Goal: Task Accomplishment & Management: Use online tool/utility

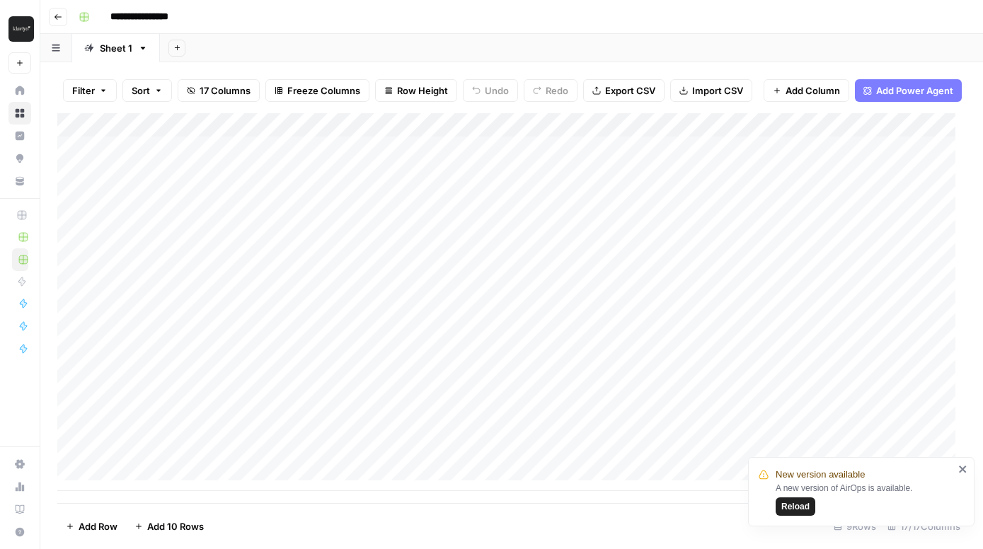
click at [964, 468] on icon "close" at bounding box center [962, 469] width 7 height 7
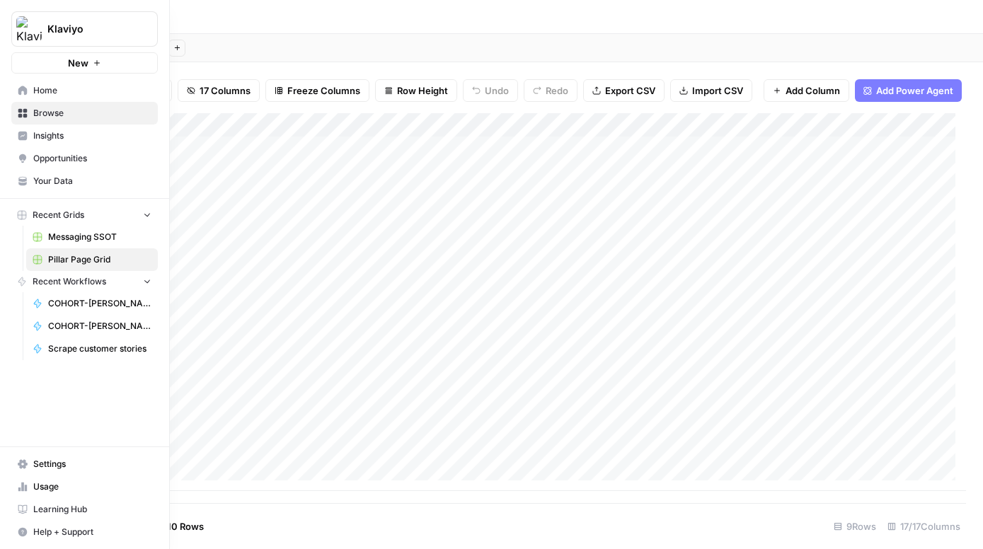
click at [23, 90] on icon at bounding box center [22, 90] width 9 height 9
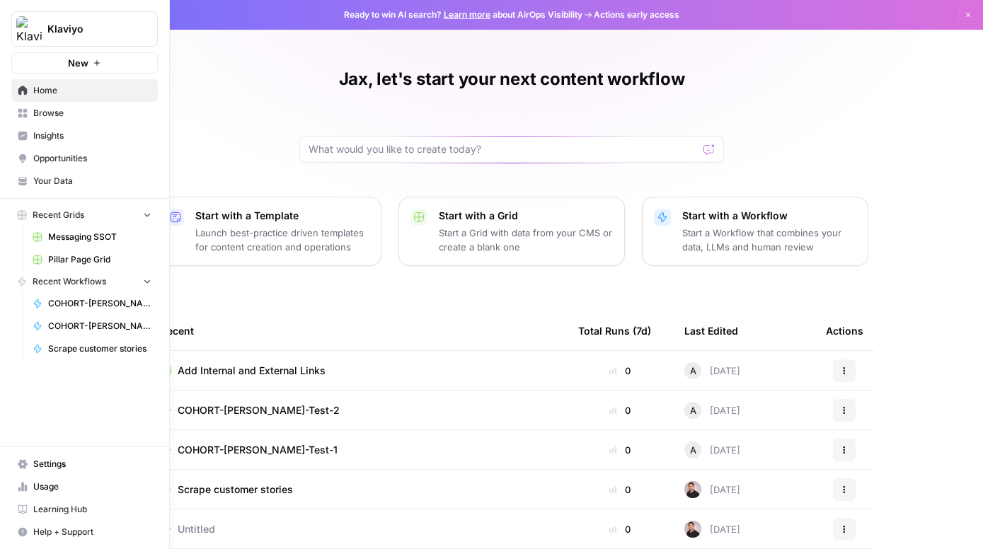
click at [64, 117] on span "Browse" at bounding box center [92, 113] width 118 height 13
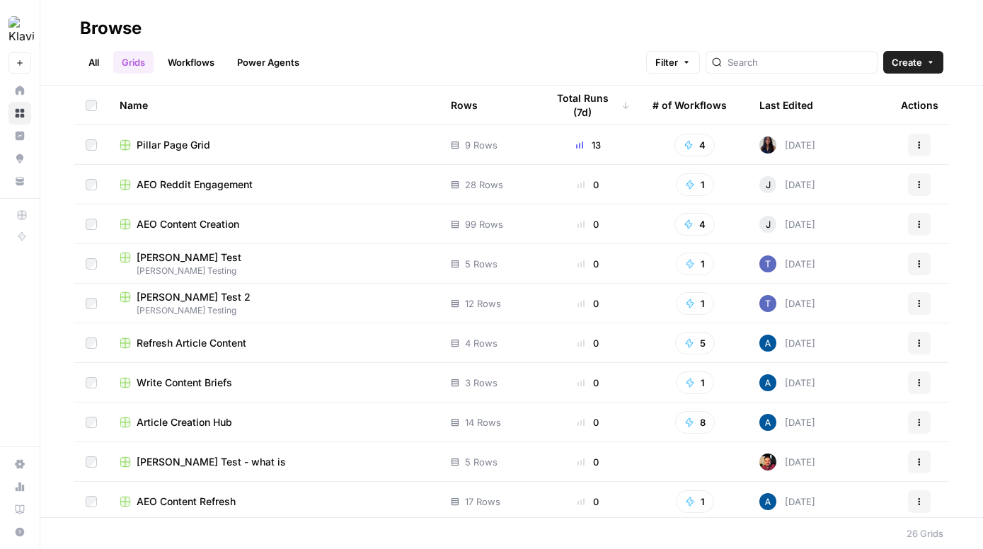
click at [925, 59] on button "Create" at bounding box center [914, 62] width 60 height 23
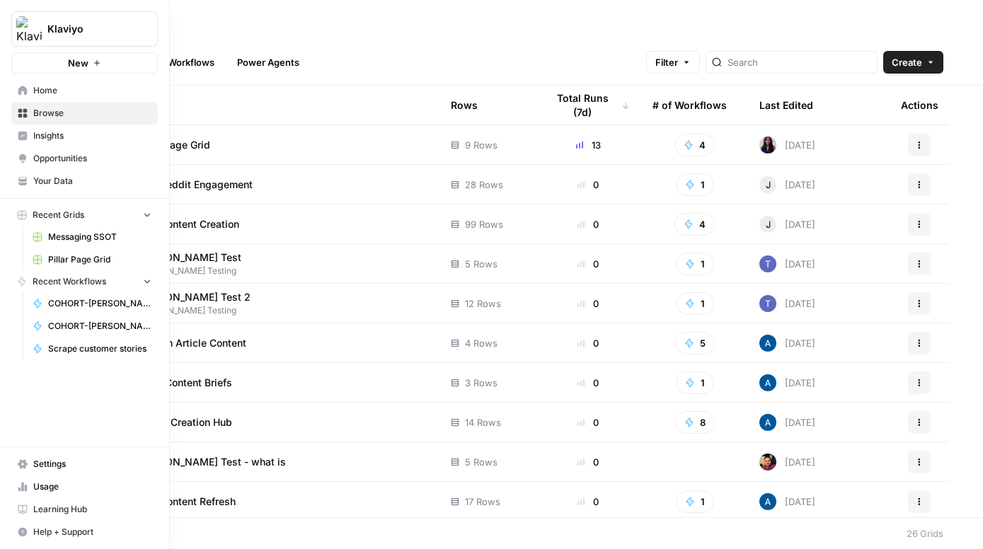
click at [33, 118] on link "Browse" at bounding box center [84, 113] width 147 height 23
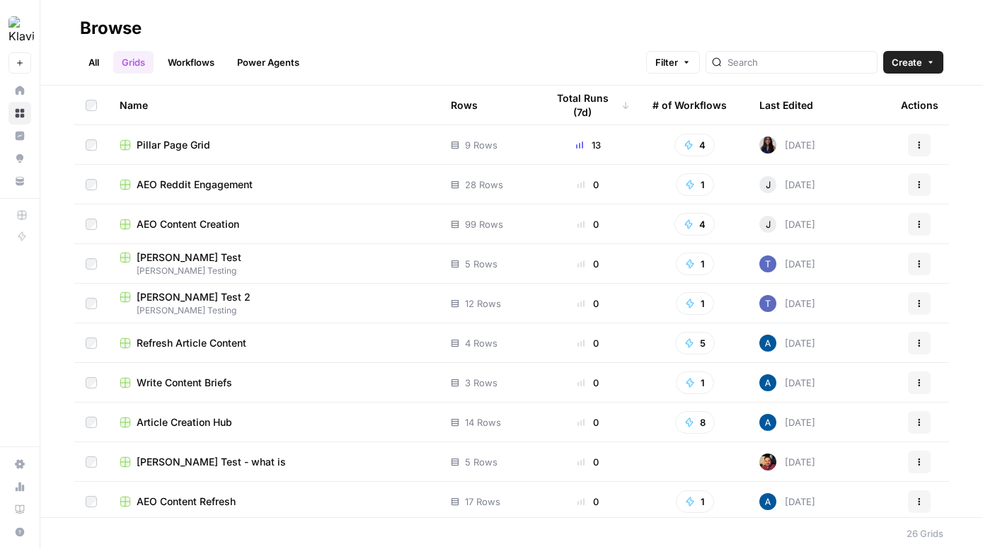
click at [96, 55] on link "All" at bounding box center [94, 62] width 28 height 23
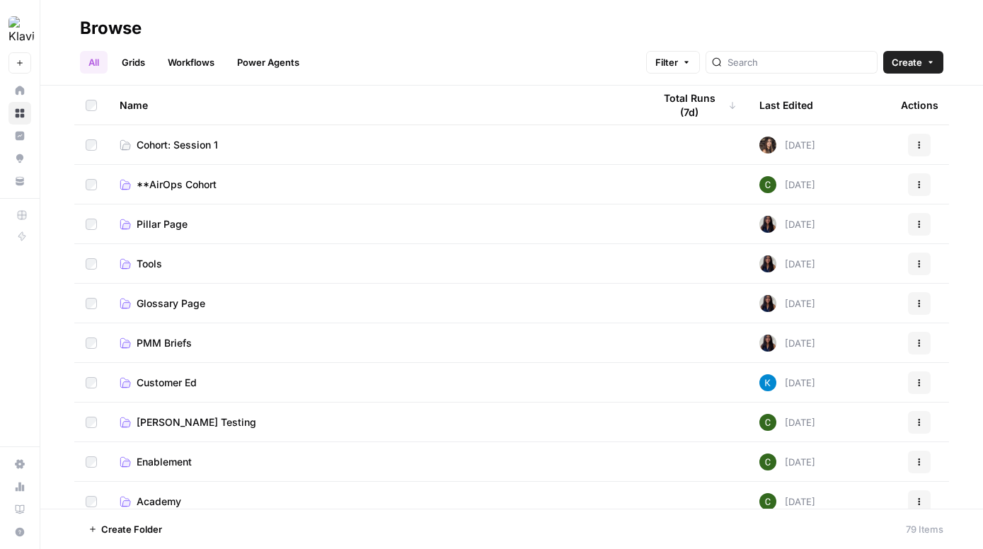
click at [196, 147] on span "Cohort: Session 1" at bounding box center [177, 145] width 81 height 14
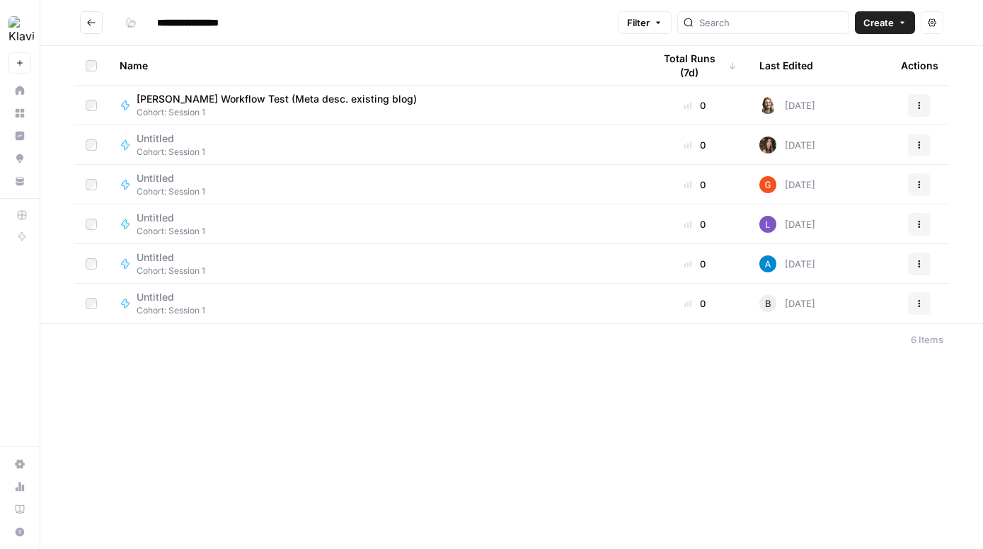
click at [896, 16] on button "Create" at bounding box center [885, 22] width 60 height 23
click at [849, 80] on span "Workflow" at bounding box center [857, 76] width 79 height 14
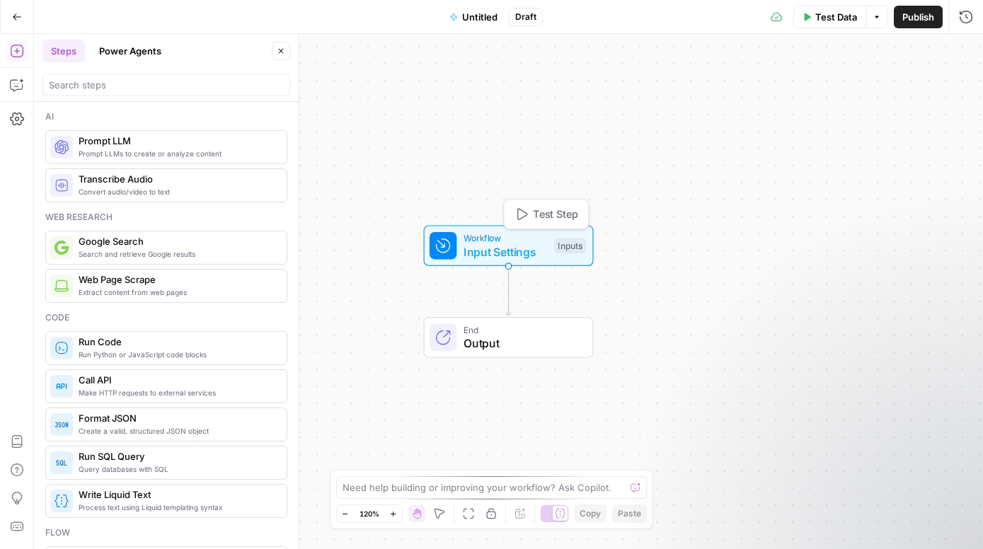
click at [578, 243] on div "Inputs" at bounding box center [569, 246] width 31 height 16
click at [782, 101] on button "Add Field" at bounding box center [830, 96] width 236 height 23
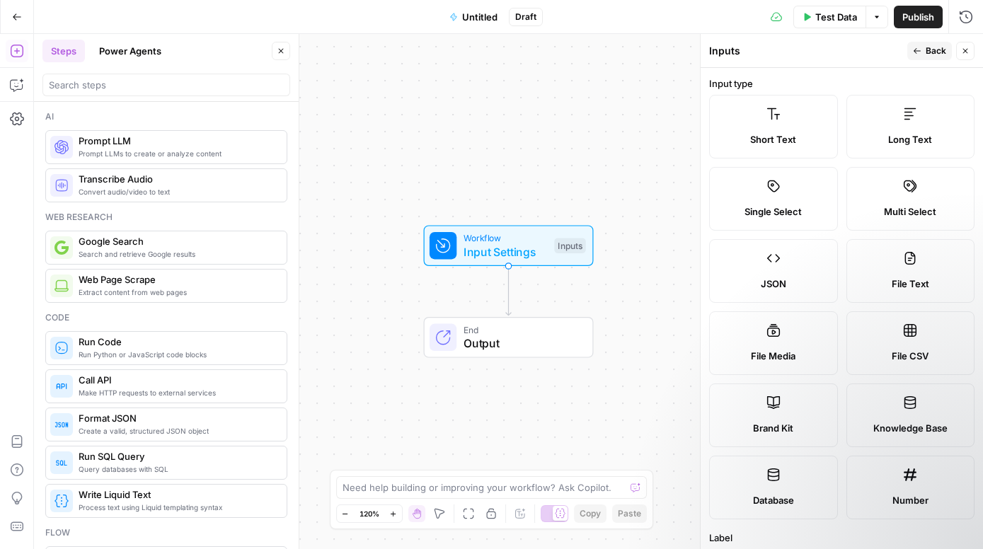
click at [750, 415] on label "Brand Kit" at bounding box center [773, 416] width 129 height 64
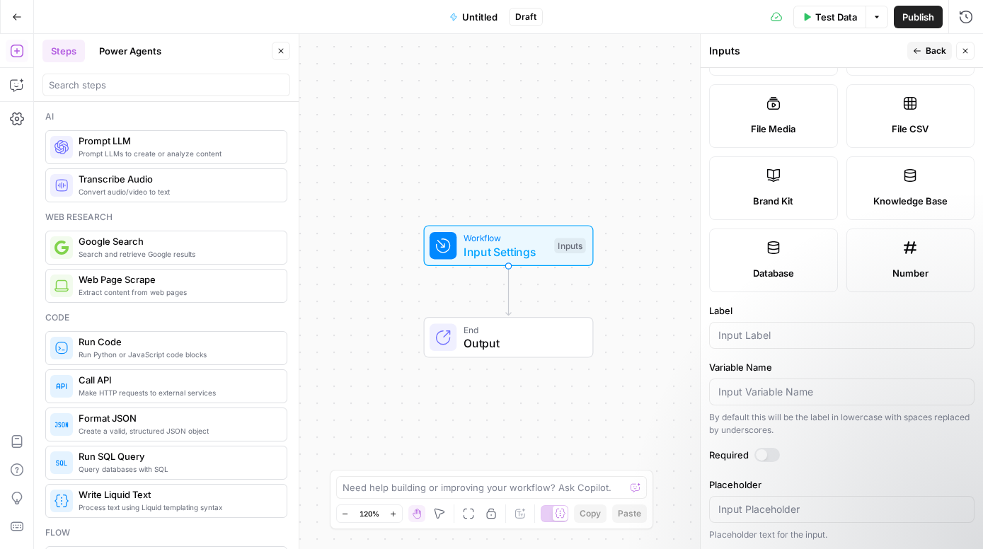
scroll to position [228, 0]
click at [774, 335] on input "Label" at bounding box center [842, 335] width 247 height 14
click at [792, 406] on div "Variable Name By default this will be the label in lowercase with spaces replac…" at bounding box center [842, 398] width 266 height 76
click at [796, 399] on div at bounding box center [842, 391] width 266 height 27
click at [755, 332] on input "Label" at bounding box center [842, 335] width 247 height 14
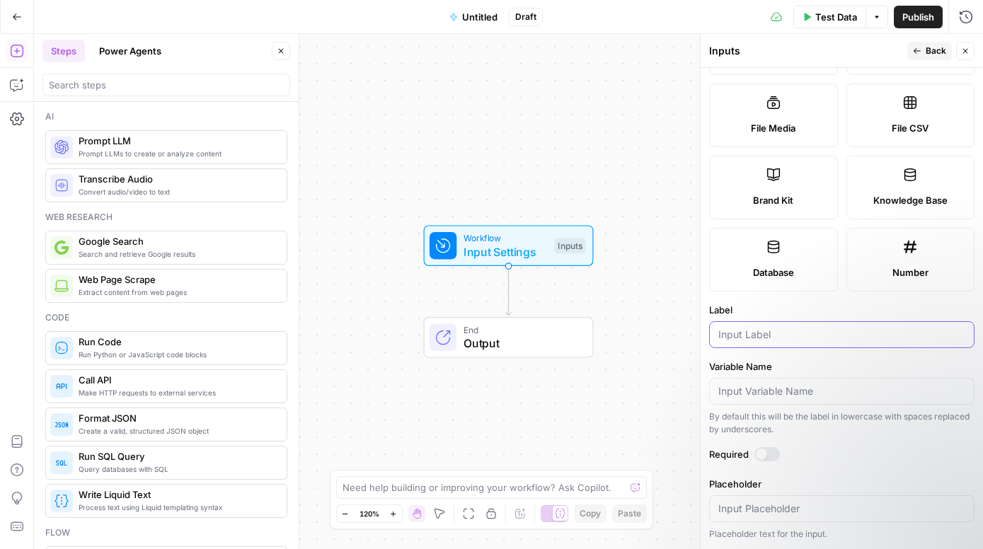
scroll to position [0, 0]
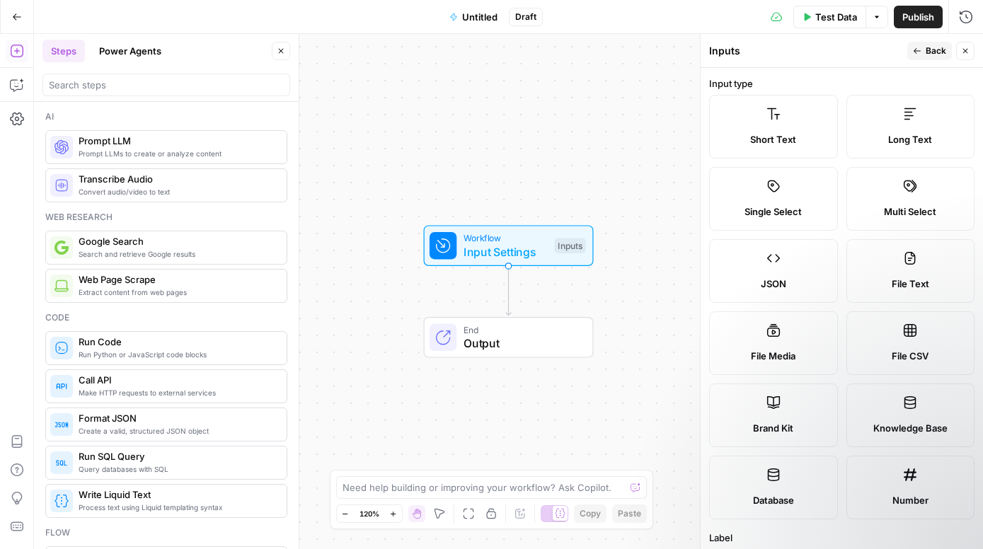
click at [775, 344] on label "File Media" at bounding box center [773, 344] width 129 height 64
click at [809, 132] on div "Short Text" at bounding box center [773, 139] width 105 height 14
click at [754, 281] on div "JSON" at bounding box center [773, 284] width 105 height 14
click at [961, 49] on icon "button" at bounding box center [965, 51] width 8 height 8
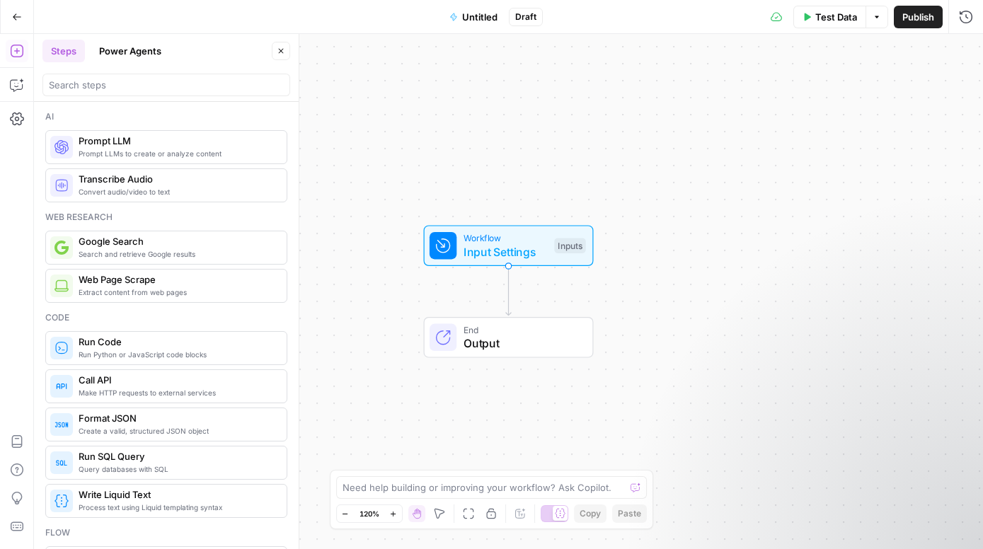
click at [281, 57] on button "Close" at bounding box center [281, 51] width 18 height 18
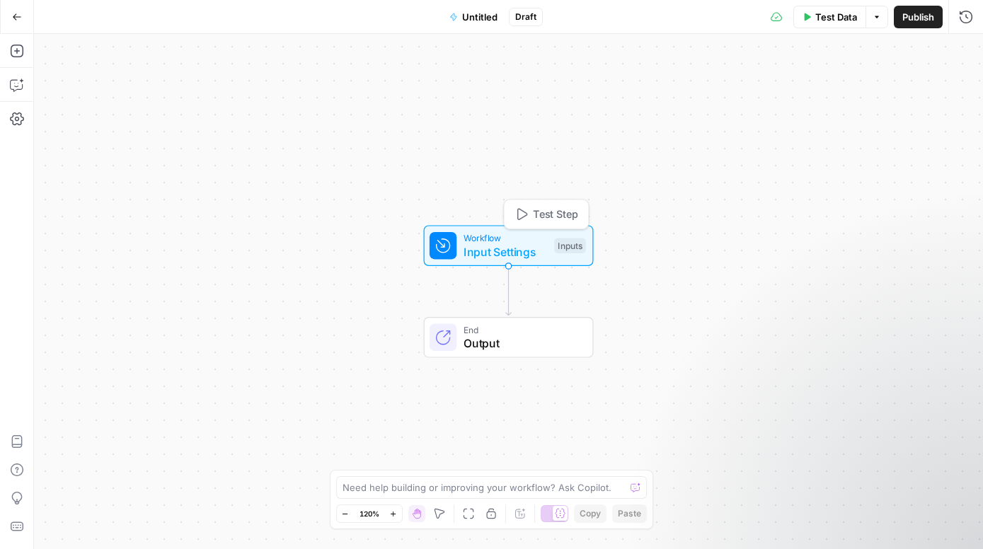
click at [568, 242] on div "Inputs" at bounding box center [569, 246] width 31 height 16
click at [835, 93] on span "Add Field" at bounding box center [824, 96] width 41 height 14
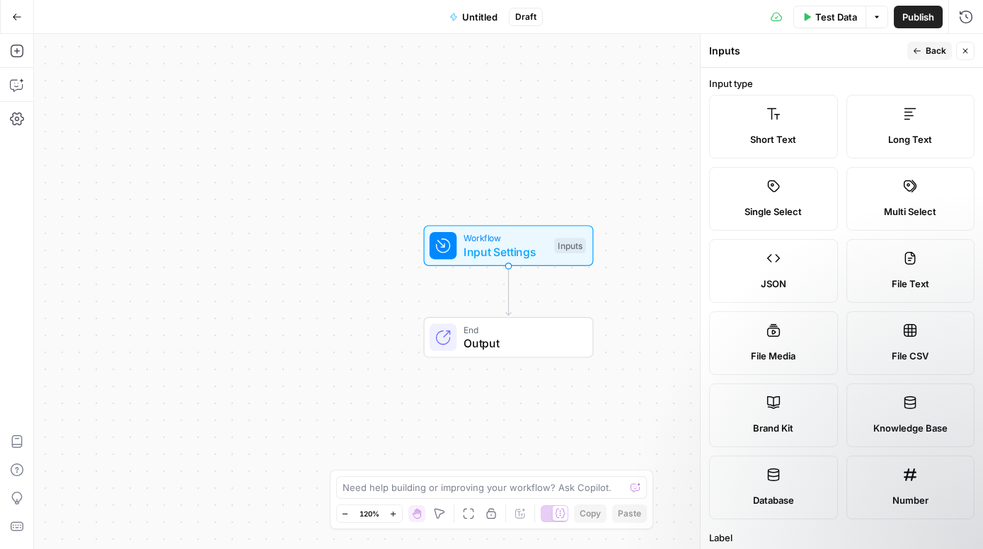
click at [963, 47] on icon "button" at bounding box center [965, 51] width 8 height 8
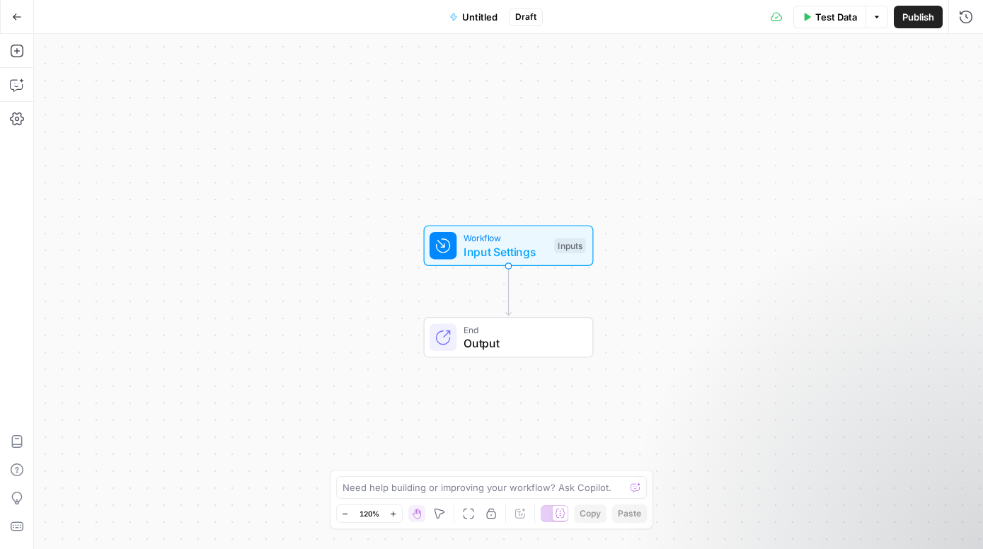
click at [25, 8] on button "Go Back" at bounding box center [16, 16] width 25 height 25
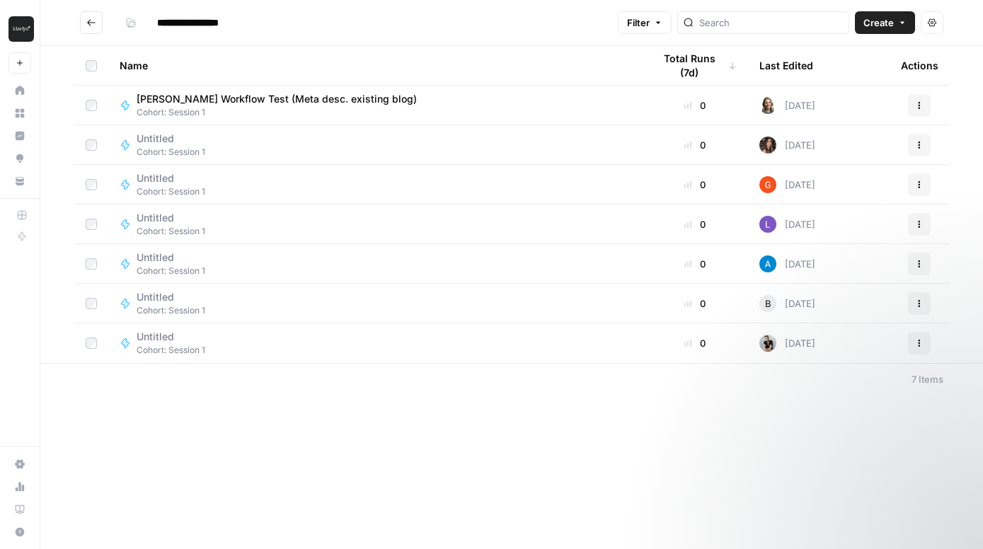
click at [224, 101] on span "[PERSON_NAME] Workflow Test (Meta desc. existing blog)" at bounding box center [277, 99] width 280 height 14
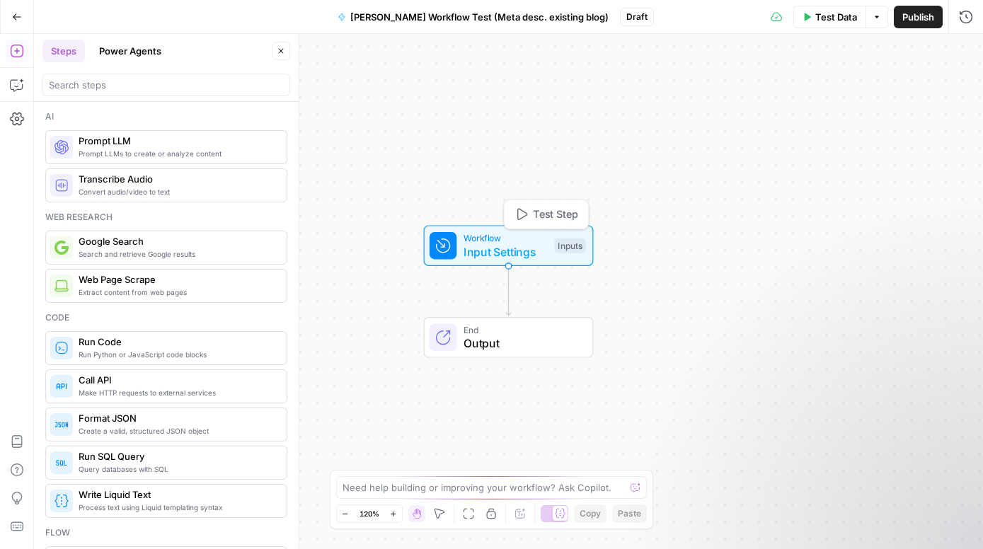
click at [571, 246] on div "Inputs" at bounding box center [569, 246] width 31 height 16
click at [10, 13] on button "Go Back" at bounding box center [16, 16] width 25 height 25
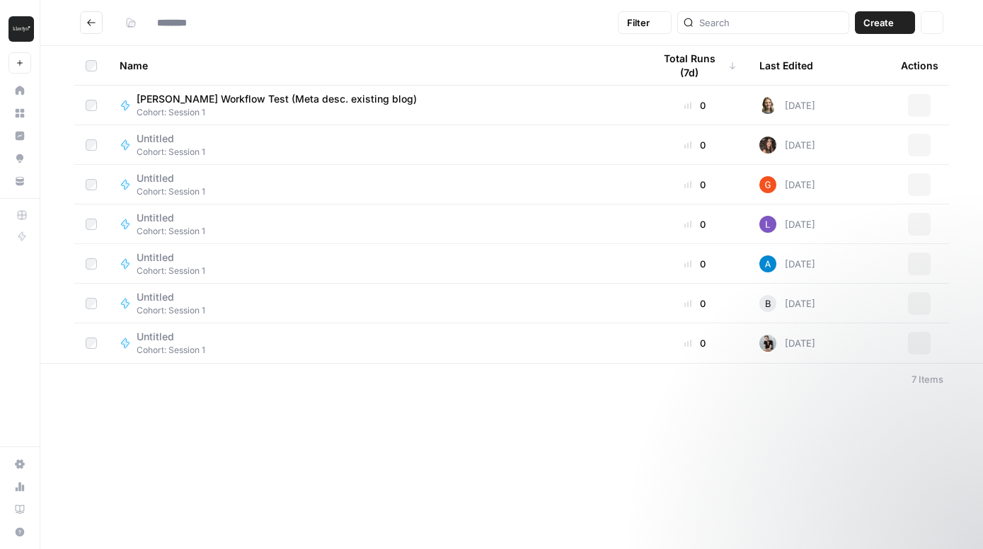
type input "**********"
click at [887, 25] on span "Create" at bounding box center [879, 23] width 30 height 14
click at [632, 424] on div "**********" at bounding box center [511, 274] width 943 height 549
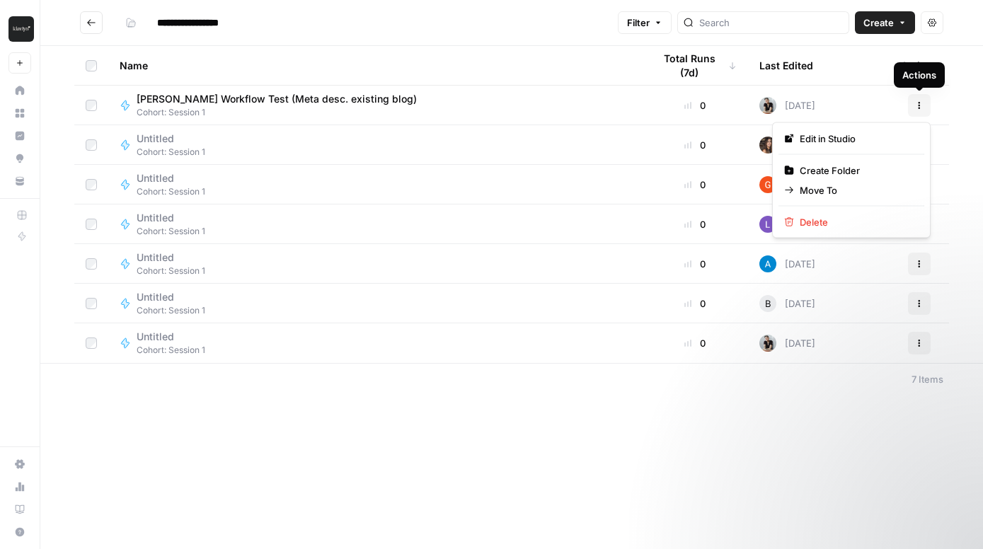
click at [923, 102] on icon "button" at bounding box center [919, 105] width 8 height 8
click at [346, 479] on div "**********" at bounding box center [511, 274] width 943 height 549
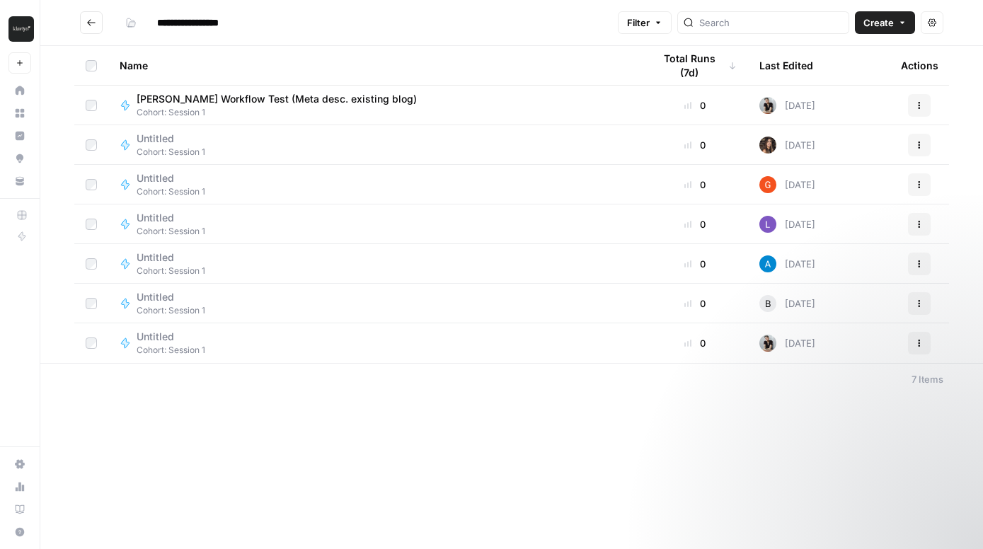
click at [147, 346] on span "Cohort: Session 1" at bounding box center [171, 350] width 69 height 13
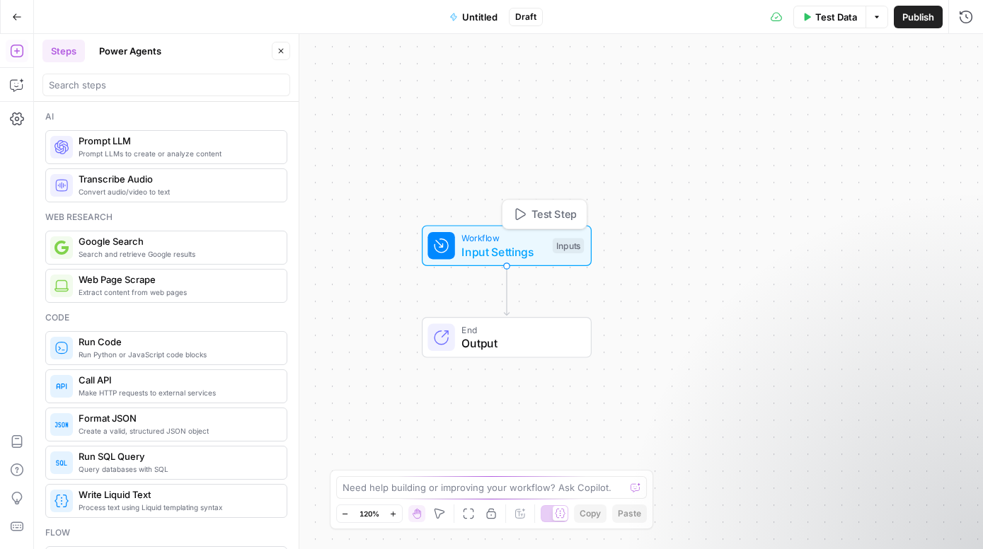
click at [570, 241] on div "Inputs" at bounding box center [568, 246] width 31 height 16
click at [871, 93] on button "Add Field" at bounding box center [830, 96] width 236 height 23
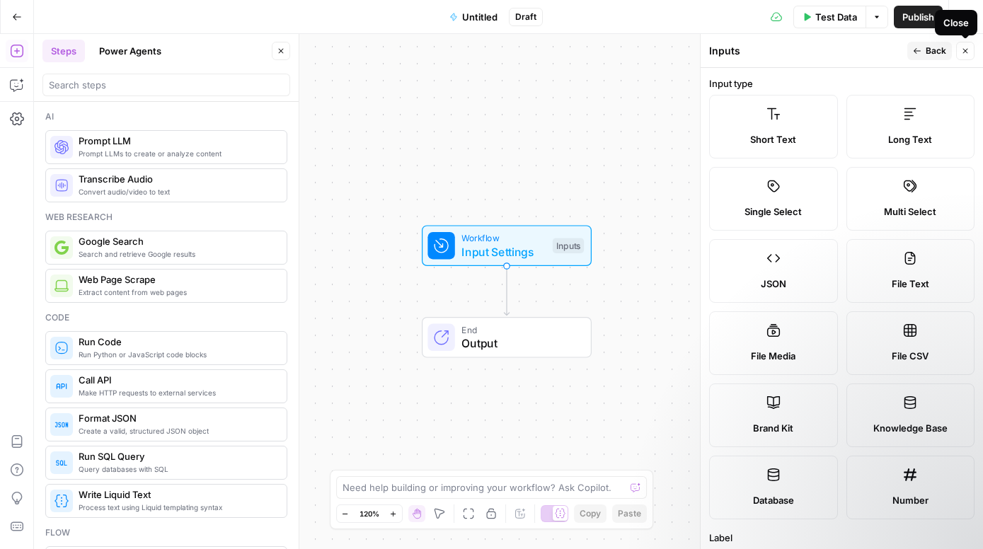
click at [969, 51] on icon "button" at bounding box center [965, 51] width 8 height 8
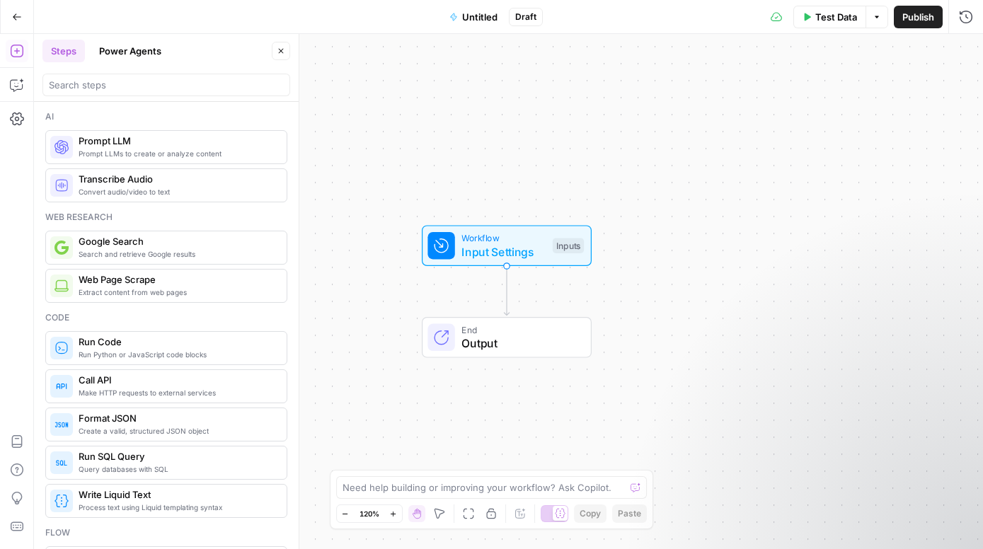
click at [20, 23] on button "Go Back" at bounding box center [16, 16] width 25 height 25
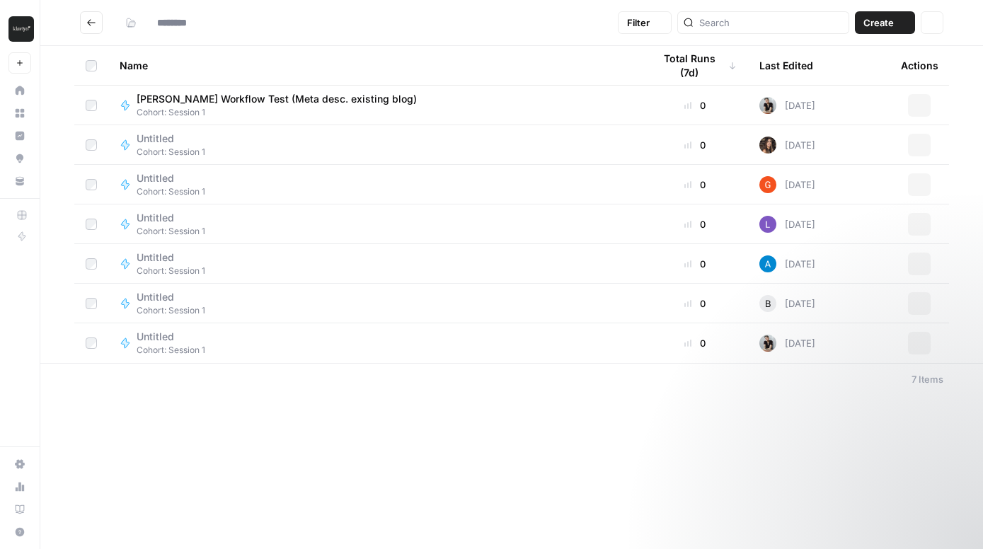
type input "**********"
click at [927, 104] on button "Actions" at bounding box center [919, 105] width 23 height 23
click at [195, 466] on div "**********" at bounding box center [511, 274] width 943 height 549
click at [897, 20] on button "Create" at bounding box center [885, 22] width 60 height 23
click at [862, 76] on span "Workflow" at bounding box center [857, 76] width 79 height 14
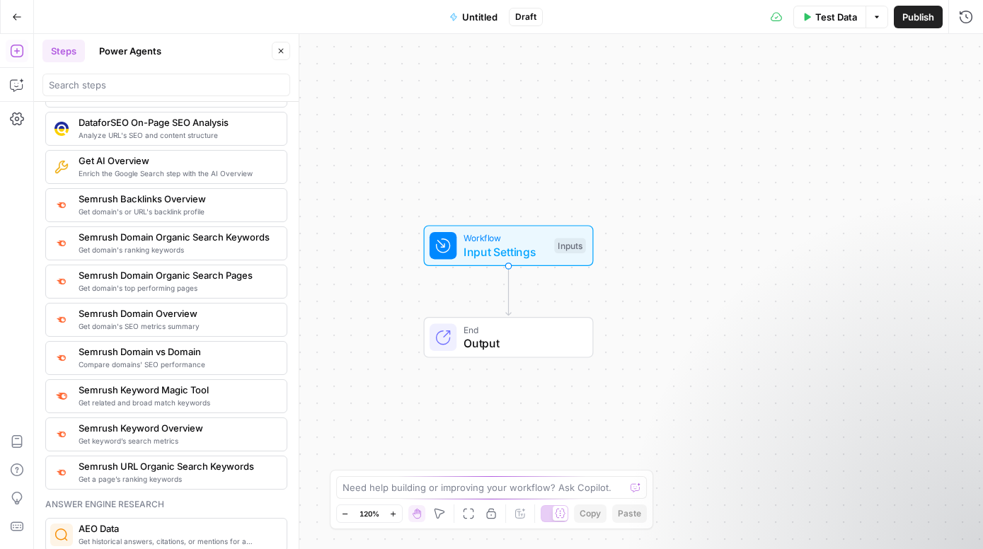
scroll to position [2535, 0]
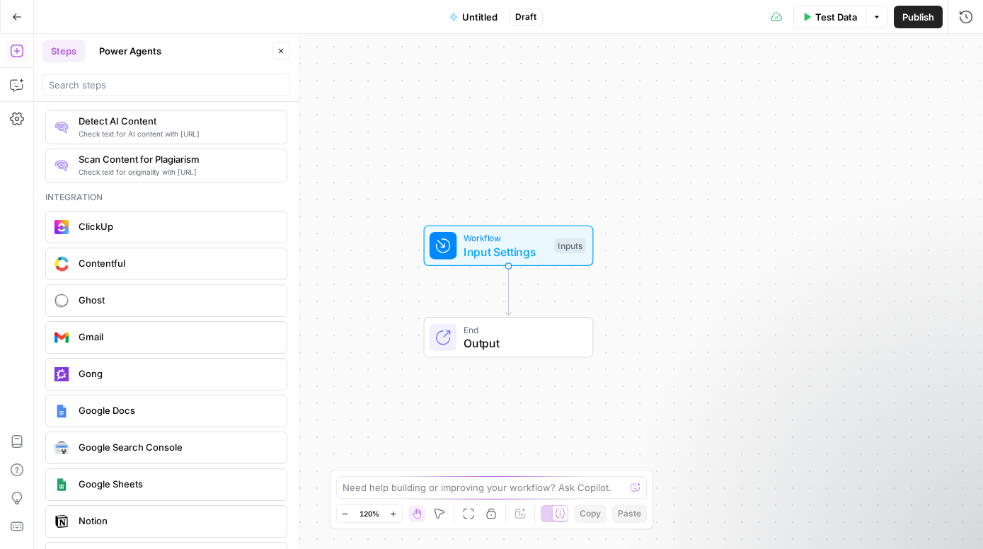
click at [278, 50] on icon "button" at bounding box center [281, 51] width 8 height 8
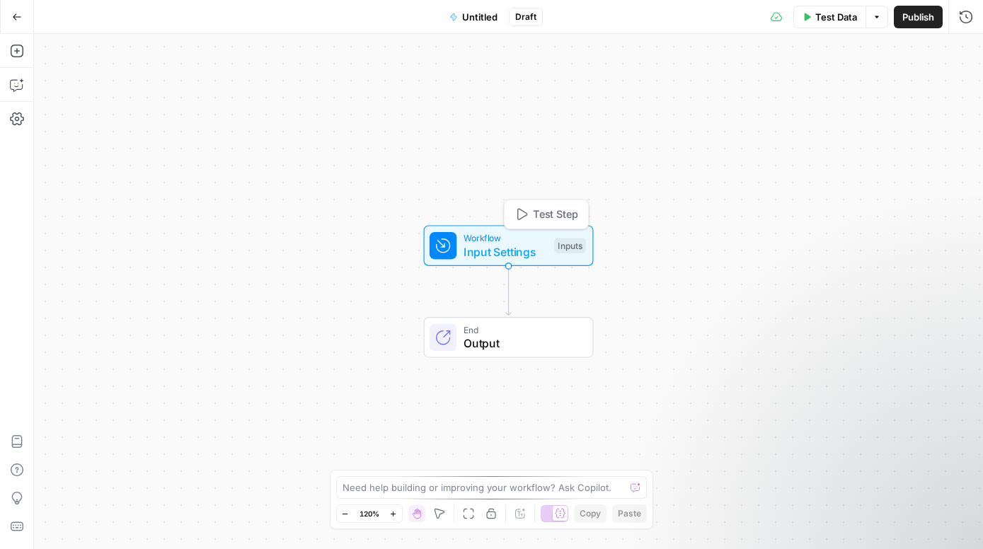
click at [566, 246] on div "Inputs" at bounding box center [569, 246] width 31 height 16
click at [862, 101] on button "Add Field" at bounding box center [830, 96] width 236 height 23
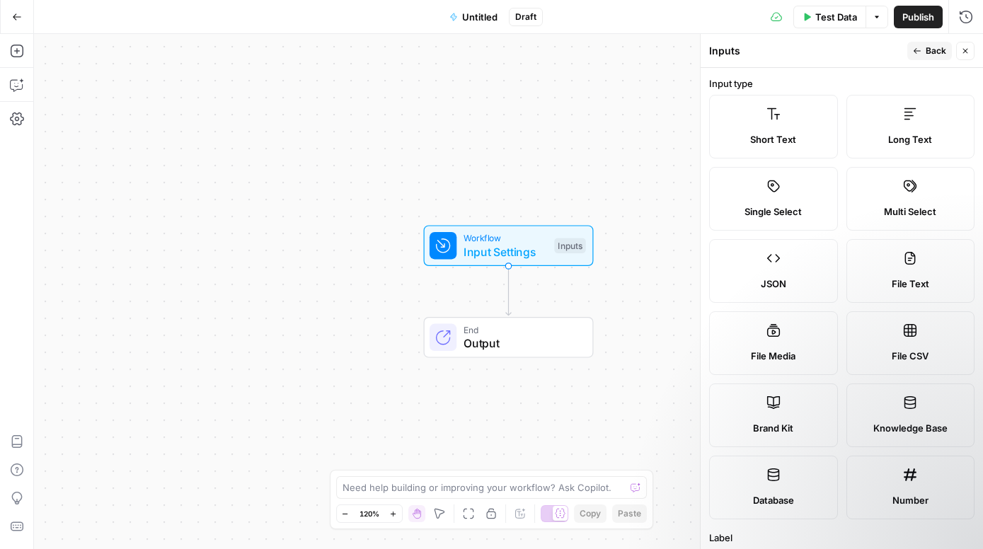
click at [752, 118] on label "Short Text" at bounding box center [773, 127] width 129 height 64
click at [896, 132] on span "Long Text" at bounding box center [911, 139] width 44 height 14
click at [776, 139] on span "Short Text" at bounding box center [773, 139] width 46 height 14
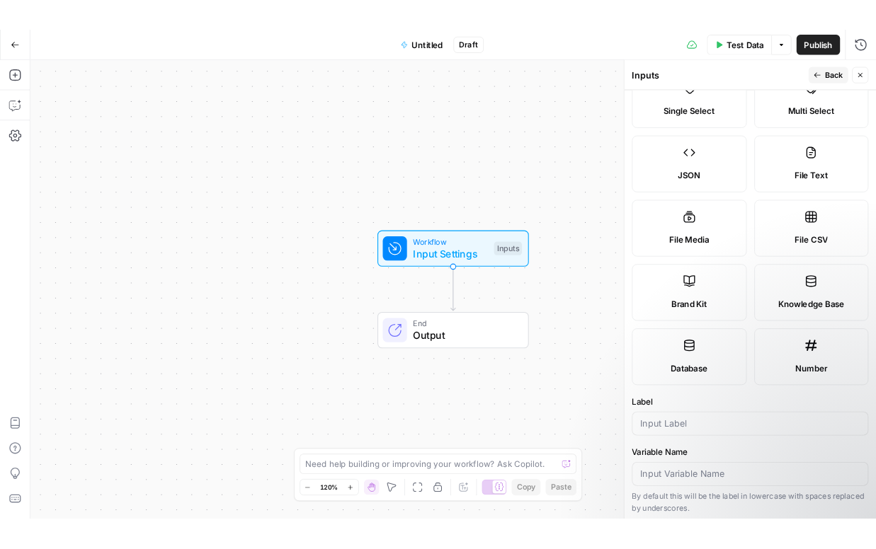
scroll to position [0, 0]
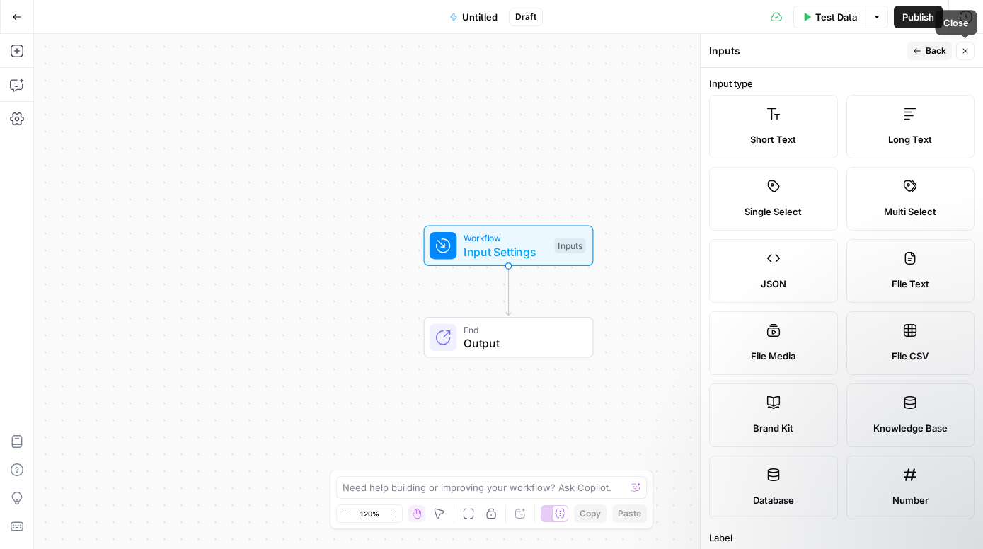
drag, startPoint x: 967, startPoint y: 52, endPoint x: 964, endPoint y: 73, distance: 21.5
click at [967, 52] on icon "button" at bounding box center [965, 51] width 8 height 8
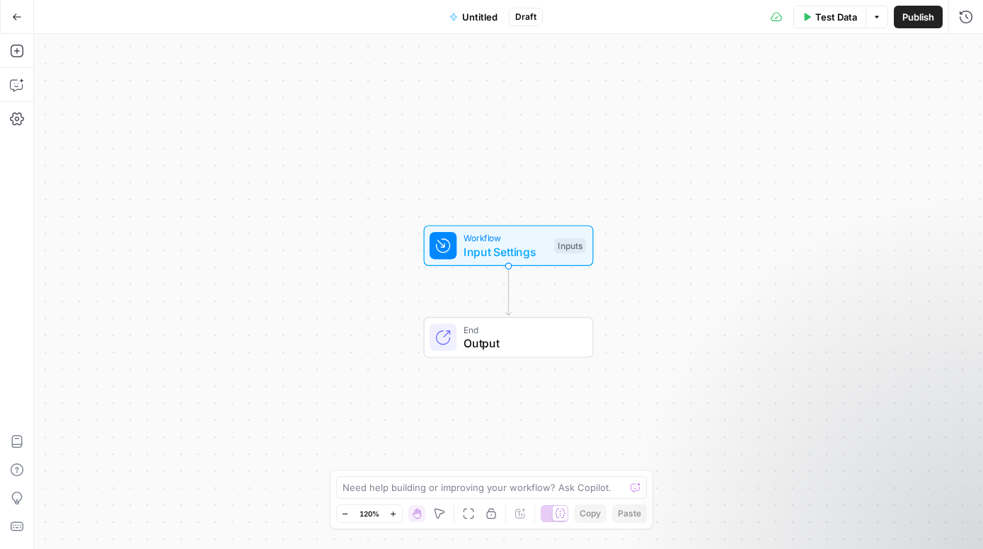
click at [22, 16] on button "Go Back" at bounding box center [16, 16] width 25 height 25
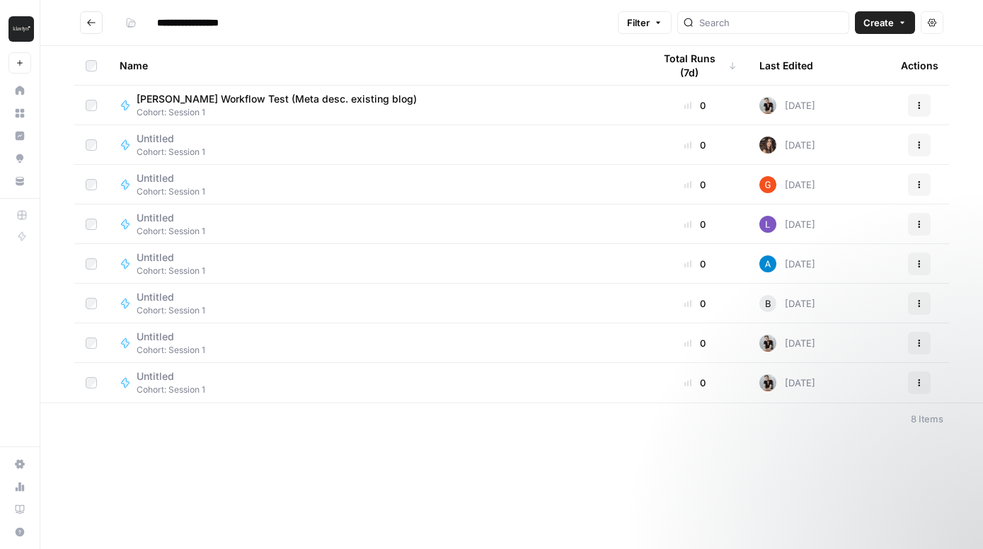
click at [155, 379] on span "Untitled" at bounding box center [165, 377] width 57 height 14
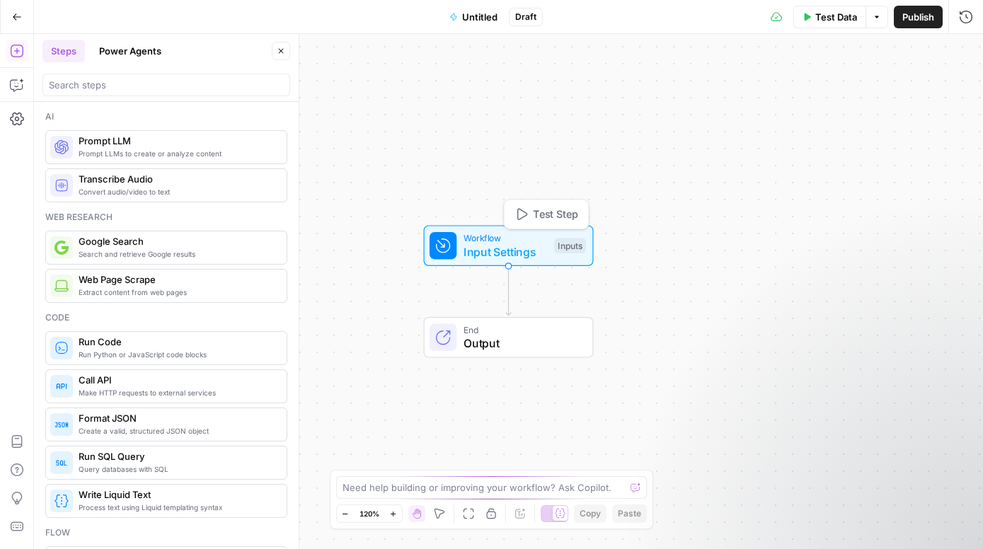
click at [580, 244] on div "Inputs" at bounding box center [569, 246] width 31 height 16
click at [285, 50] on button "Close" at bounding box center [281, 51] width 18 height 18
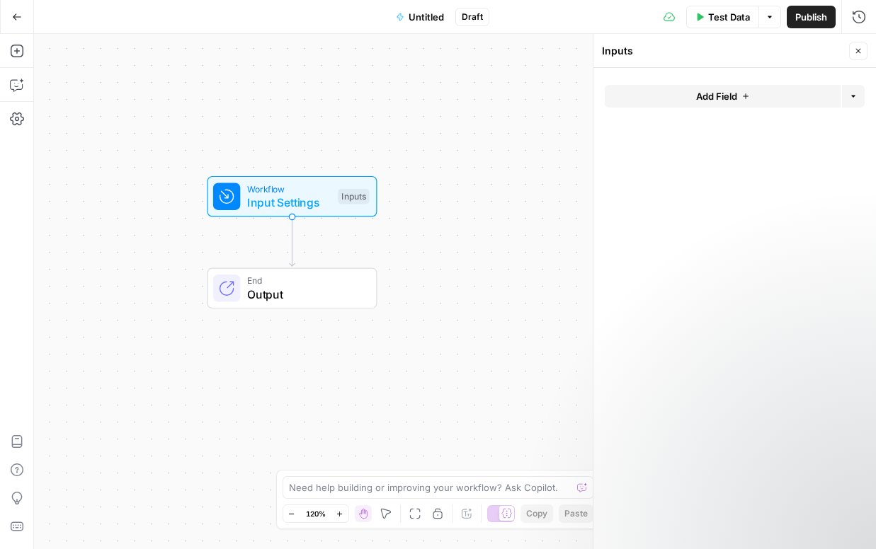
click at [360, 198] on div "Inputs" at bounding box center [353, 197] width 31 height 16
click at [669, 84] on form "Add Field Options" at bounding box center [734, 308] width 282 height 481
click at [666, 91] on button "Add Field" at bounding box center [723, 96] width 236 height 23
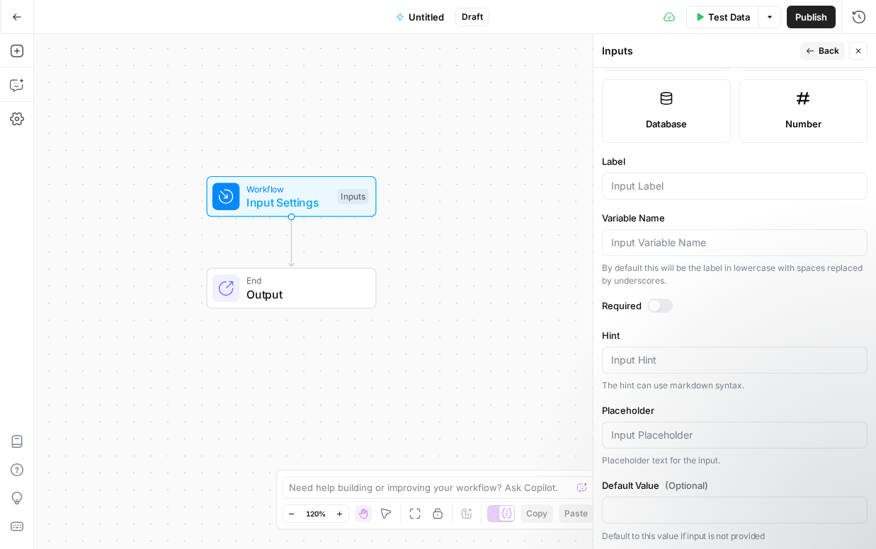
scroll to position [379, 0]
click at [668, 188] on input "Label" at bounding box center [734, 184] width 247 height 14
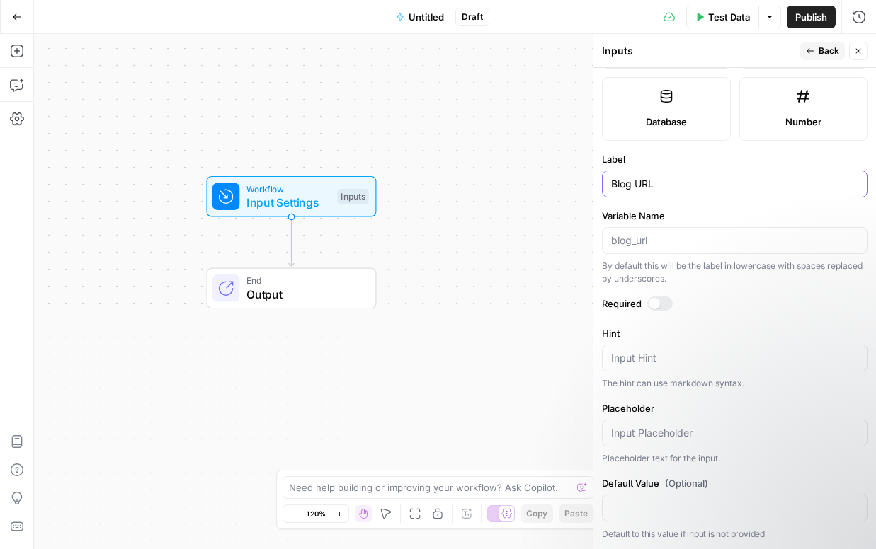
type input "Blog URL"
click at [666, 358] on textarea "Hint" at bounding box center [734, 358] width 247 height 14
paste textarea "lo! Ipsum, D's ametcon a elitse doeiusmodte inc utlabore etdol magnaal enimad m…"
type textarea "lo! Ipsum, D's ametcon a elitse doeiusmodte inc utlabore etdol magnaal enimad m…"
click at [634, 364] on textarea "Hint" at bounding box center [734, 358] width 247 height 14
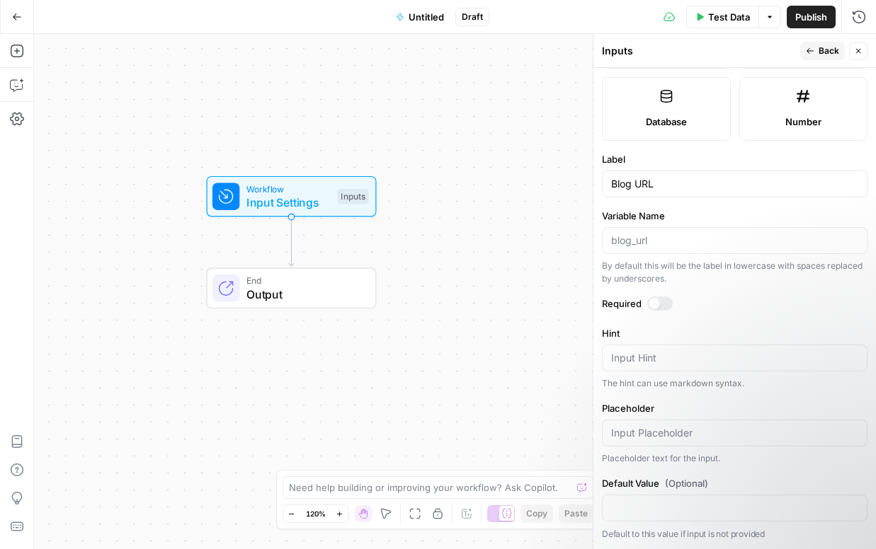
click at [857, 55] on icon "button" at bounding box center [858, 51] width 8 height 8
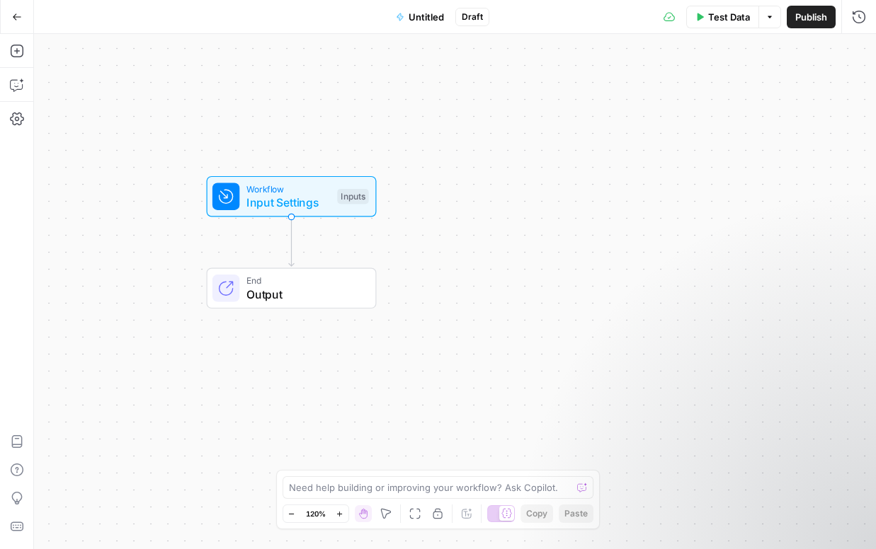
click at [8, 21] on button "Go Back" at bounding box center [16, 16] width 25 height 25
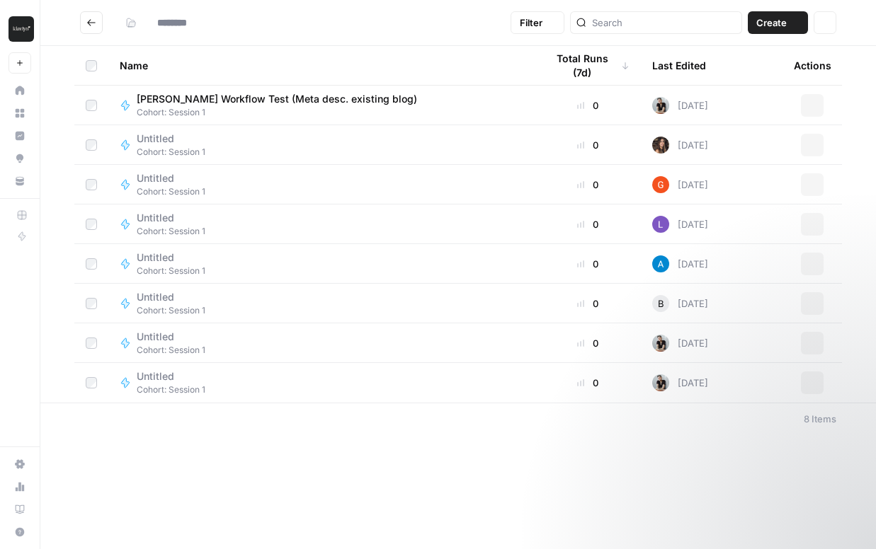
type input "**********"
click at [161, 380] on span "Untitled" at bounding box center [165, 377] width 57 height 14
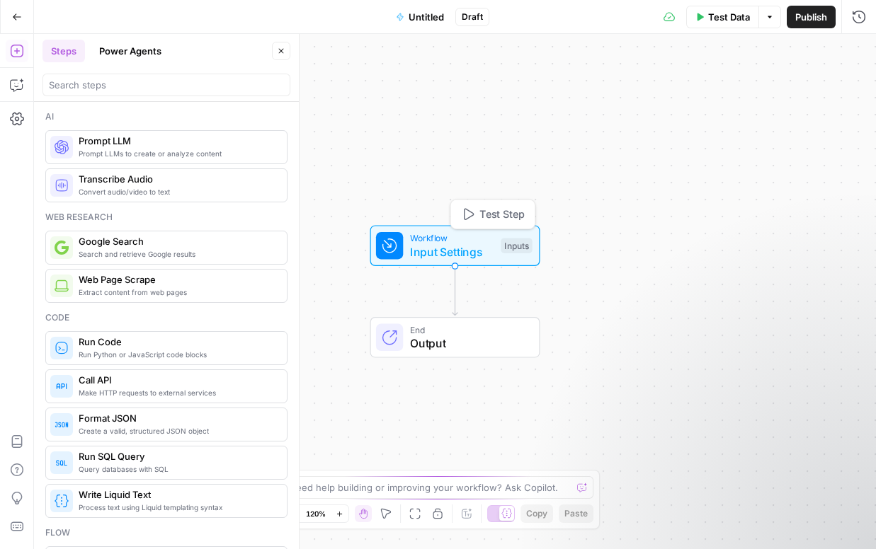
click at [518, 245] on div "Inputs" at bounding box center [516, 246] width 31 height 16
click at [285, 52] on icon "button" at bounding box center [281, 51] width 8 height 8
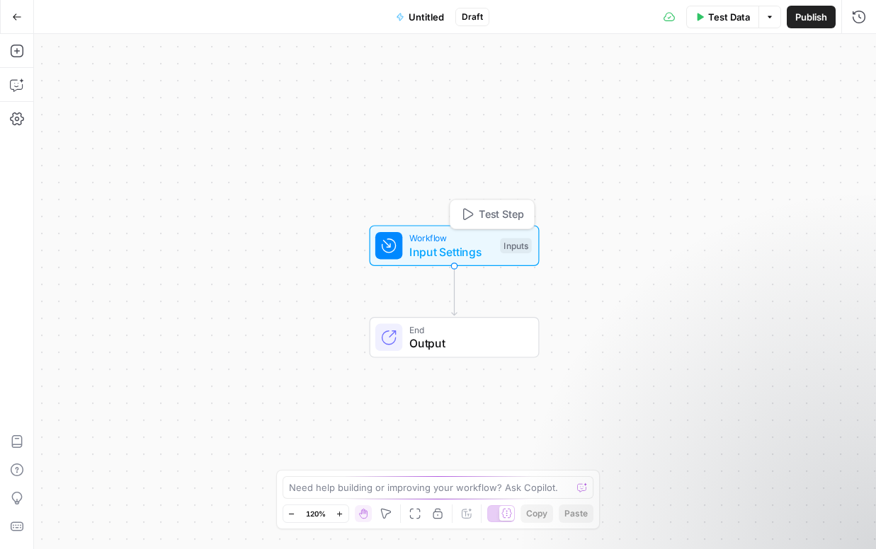
click at [518, 248] on div "Inputs" at bounding box center [515, 246] width 31 height 16
click at [809, 84] on span "edit field" at bounding box center [811, 87] width 31 height 11
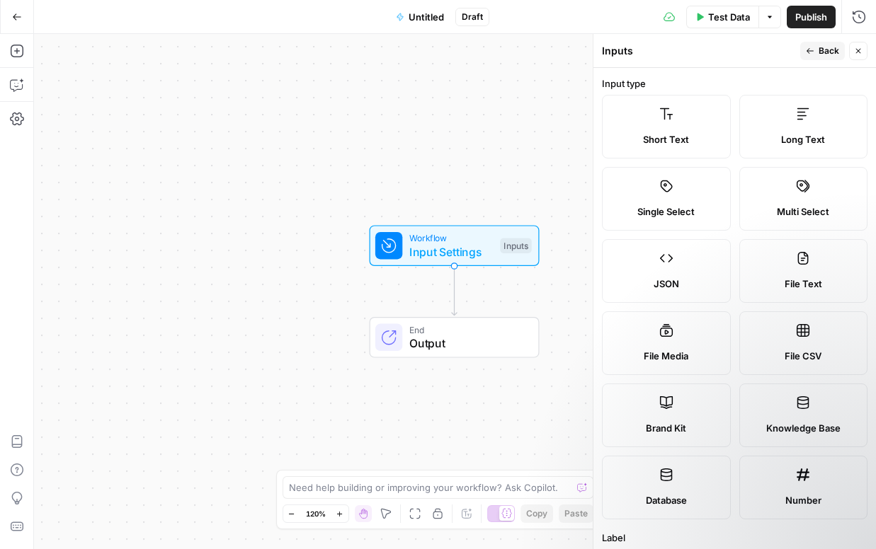
click at [671, 140] on span "Short Text" at bounding box center [666, 139] width 46 height 14
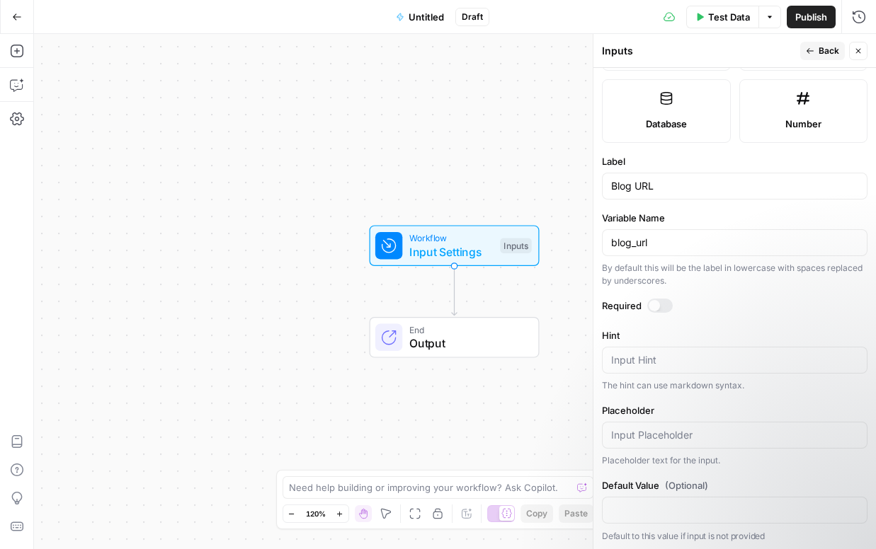
scroll to position [379, 0]
click at [663, 303] on div at bounding box center [659, 304] width 25 height 14
click at [811, 51] on icon "button" at bounding box center [809, 51] width 7 height 6
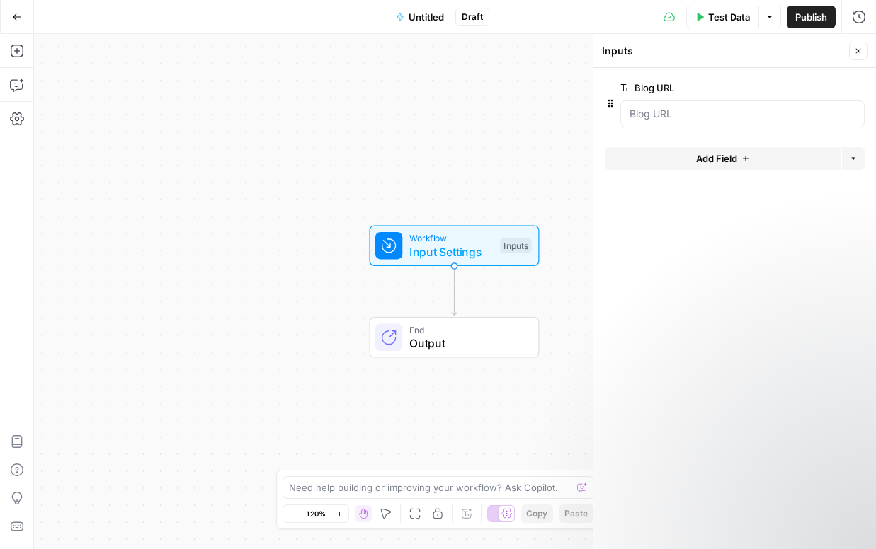
click at [646, 159] on button "Add Field" at bounding box center [723, 158] width 236 height 23
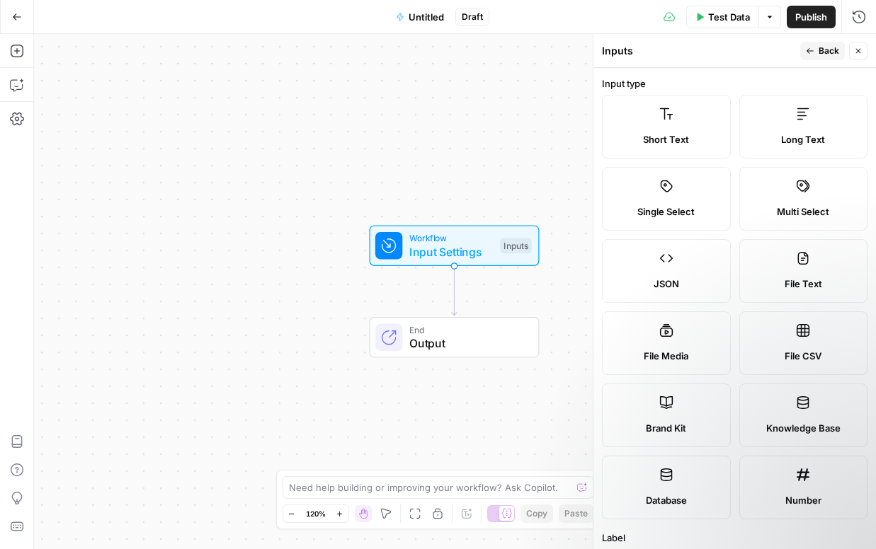
click at [659, 401] on icon at bounding box center [666, 403] width 14 height 14
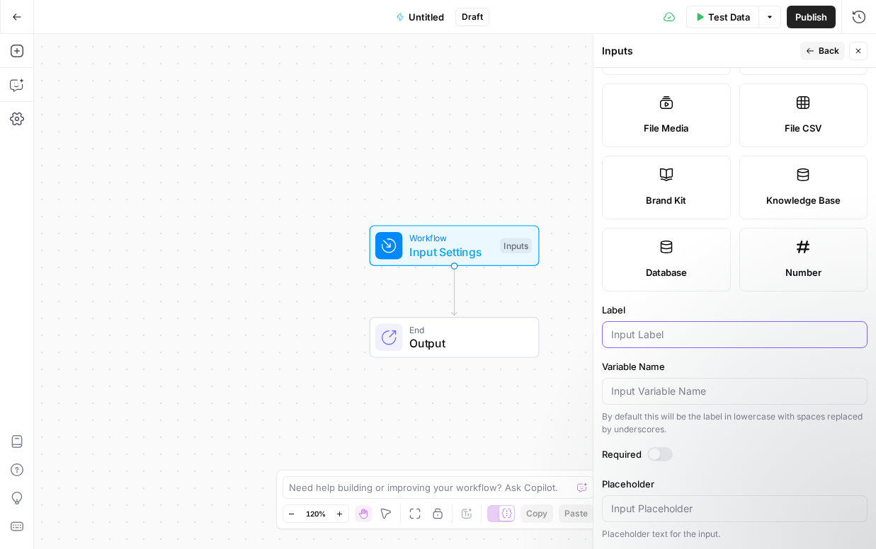
click at [650, 333] on input "Label" at bounding box center [734, 335] width 247 height 14
type input "Brand Kit"
click at [668, 455] on div at bounding box center [659, 454] width 25 height 14
click at [838, 52] on span "Back" at bounding box center [828, 51] width 21 height 13
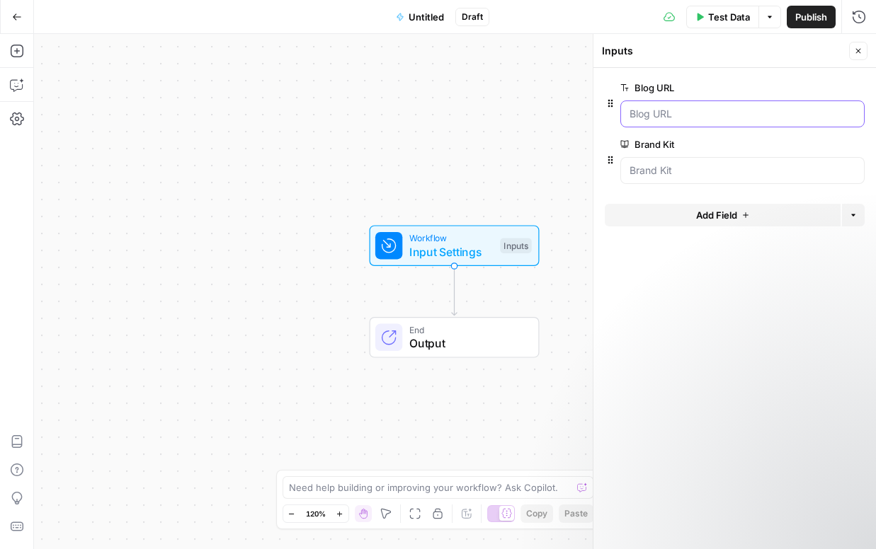
click at [635, 118] on URL "Blog URL" at bounding box center [742, 114] width 226 height 14
click at [654, 120] on URL "Blog URL" at bounding box center [742, 114] width 226 height 14
click at [720, 226] on button "Add Field" at bounding box center [723, 215] width 236 height 23
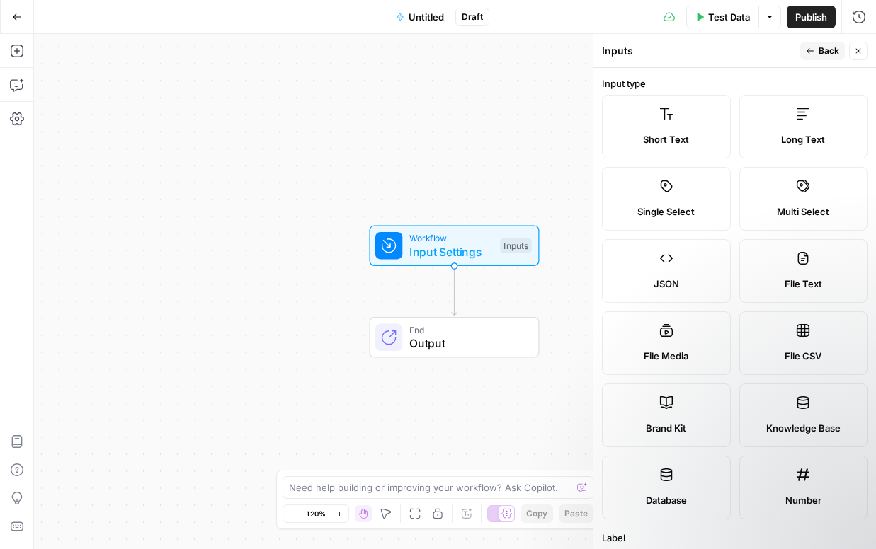
click at [673, 137] on span "Short Text" at bounding box center [666, 139] width 46 height 14
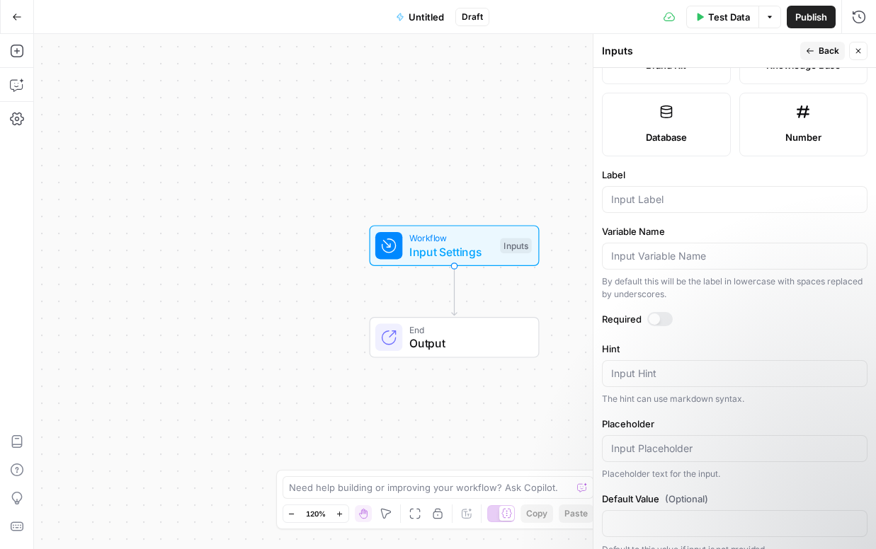
scroll to position [369, 0]
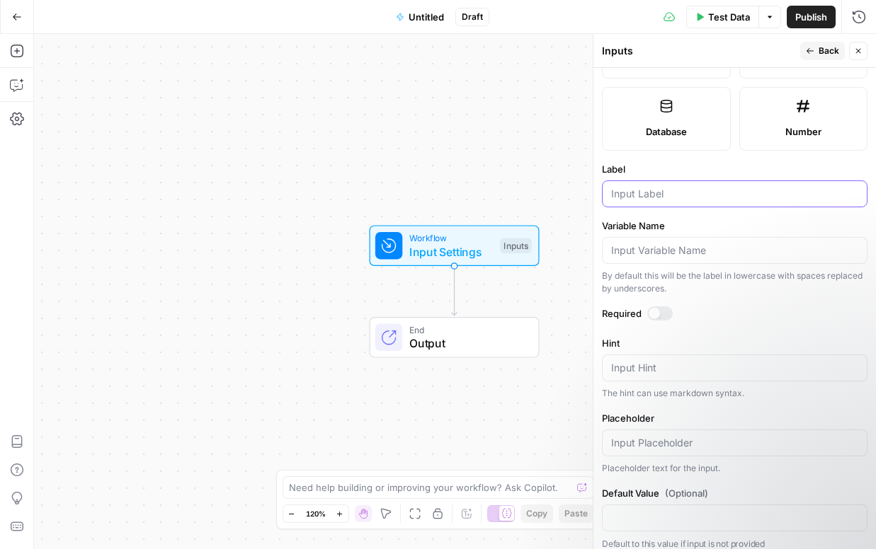
click at [639, 199] on input "Label" at bounding box center [734, 194] width 247 height 14
type input "Keyword"
click at [671, 309] on div at bounding box center [659, 314] width 25 height 14
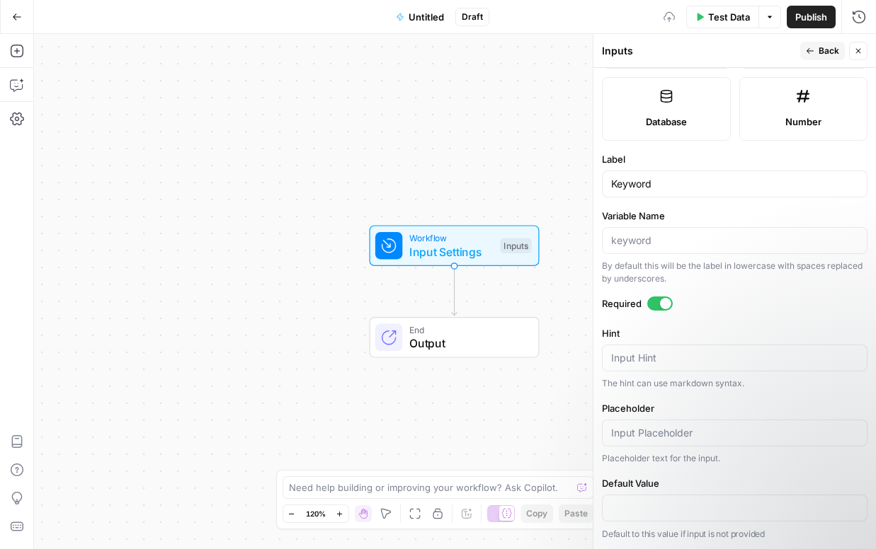
scroll to position [379, 0]
click at [818, 52] on button "Back" at bounding box center [822, 51] width 45 height 18
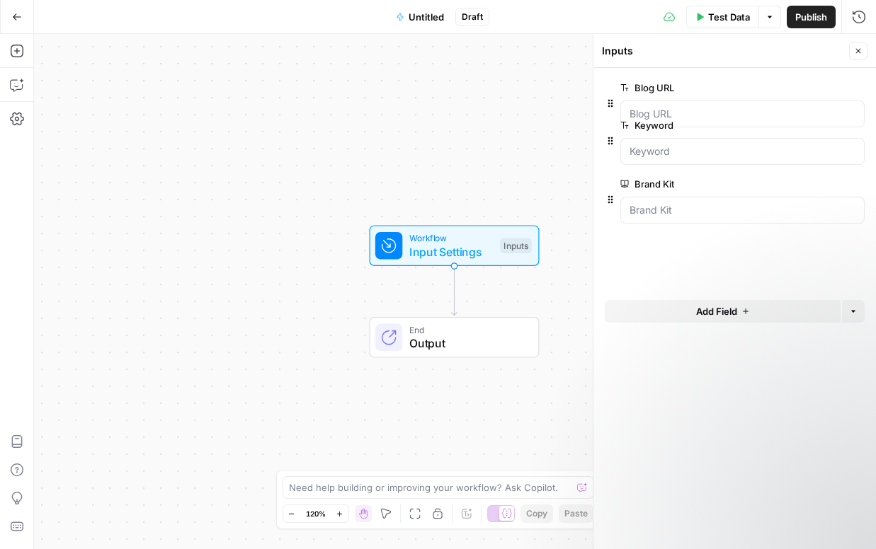
drag, startPoint x: 611, startPoint y: 216, endPoint x: 611, endPoint y: 137, distance: 79.3
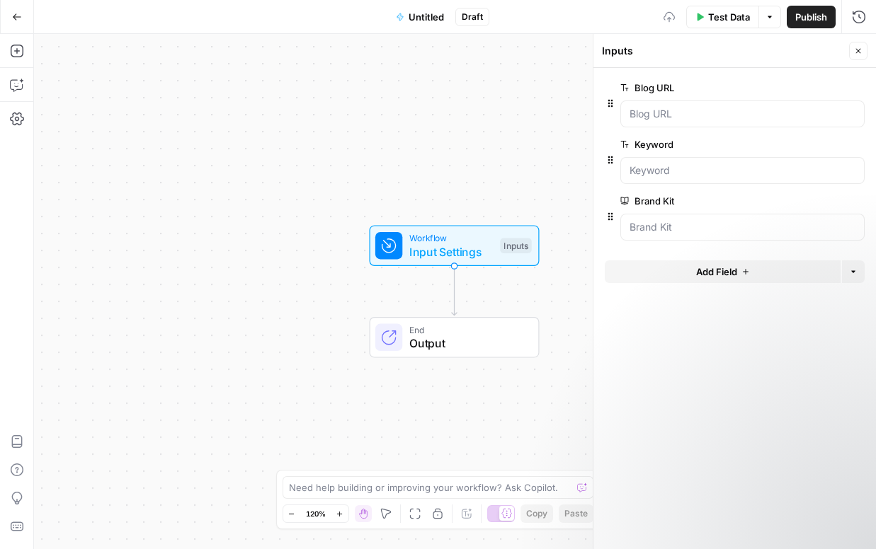
click at [424, 18] on span "Untitled" at bounding box center [426, 17] width 35 height 14
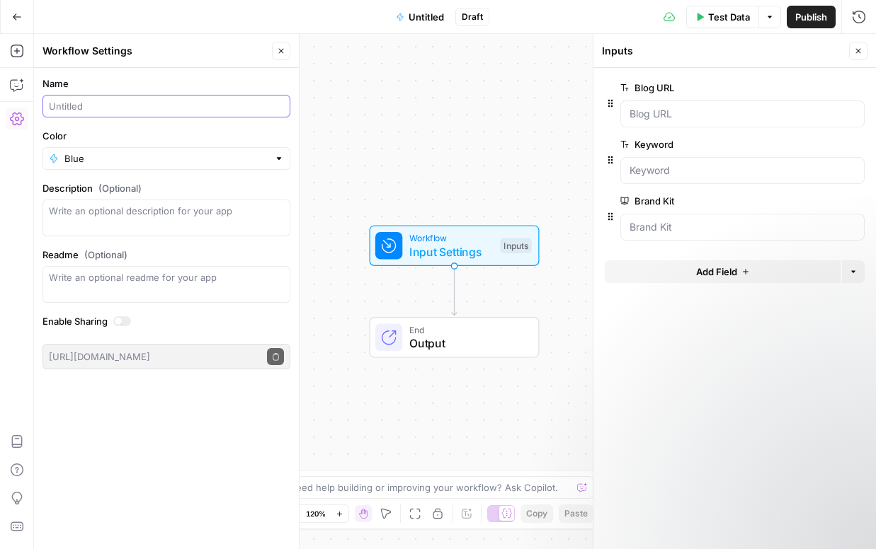
click at [77, 103] on input "Name" at bounding box center [166, 106] width 235 height 14
type input "[PERSON_NAME] workflow 1"
click at [277, 52] on icon "button" at bounding box center [281, 51] width 8 height 8
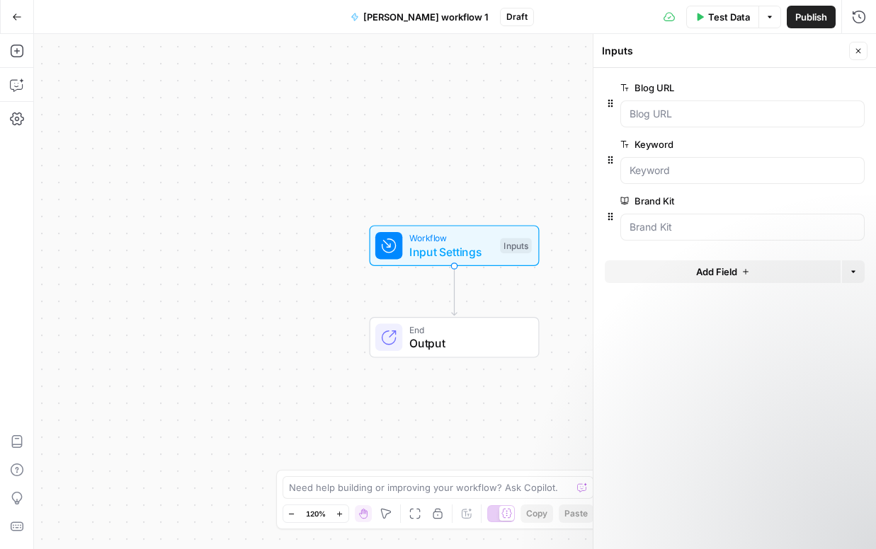
click at [18, 14] on icon "button" at bounding box center [17, 17] width 10 height 10
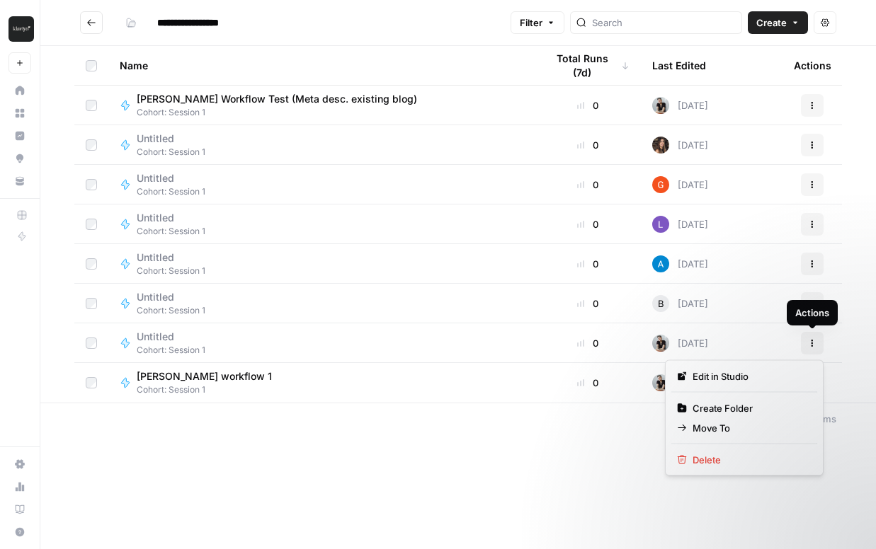
click at [806, 341] on button "Actions" at bounding box center [812, 343] width 23 height 23
click at [709, 459] on span "Delete" at bounding box center [748, 460] width 113 height 14
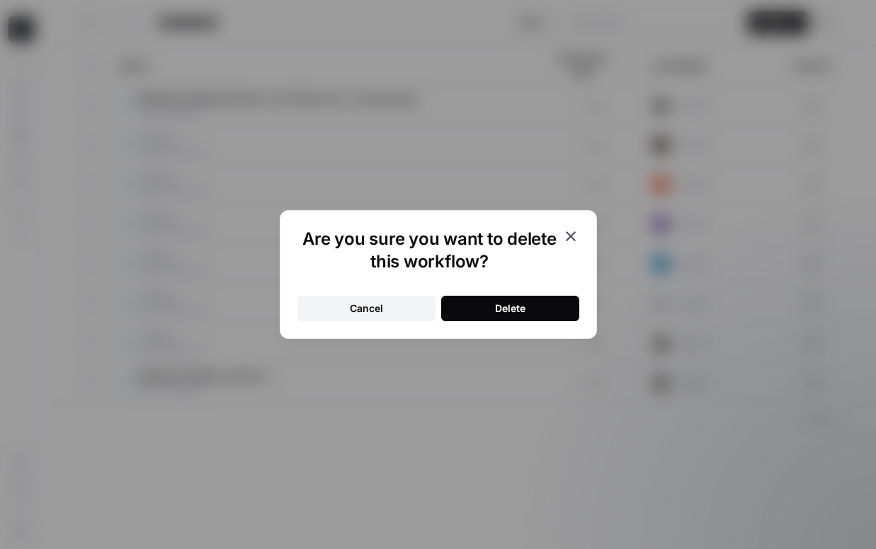
click at [528, 305] on button "Delete" at bounding box center [510, 308] width 138 height 25
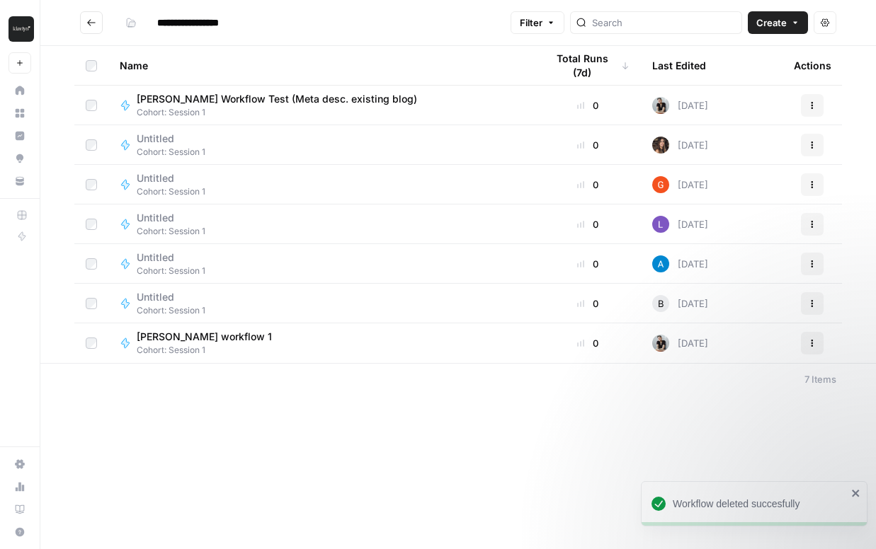
click at [205, 336] on span "[PERSON_NAME] workflow 1" at bounding box center [204, 337] width 135 height 14
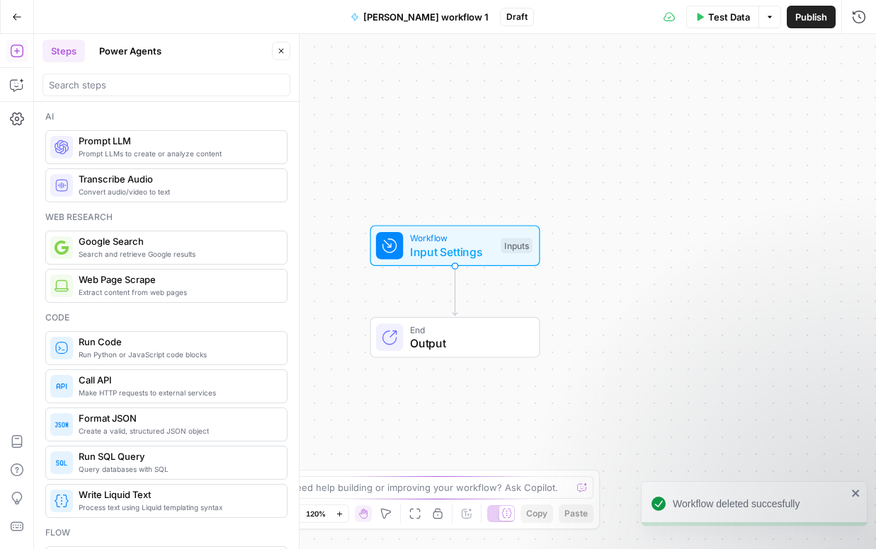
click at [283, 45] on button "Close" at bounding box center [281, 51] width 18 height 18
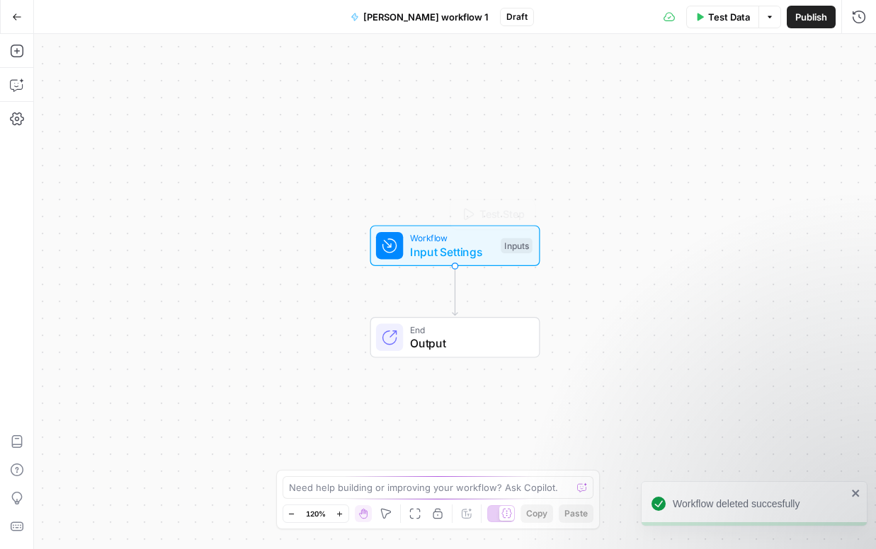
click at [527, 245] on div "Inputs" at bounding box center [516, 246] width 31 height 16
click at [518, 242] on div "Inputs" at bounding box center [516, 247] width 31 height 16
click at [519, 244] on div "Inputs" at bounding box center [516, 247] width 31 height 16
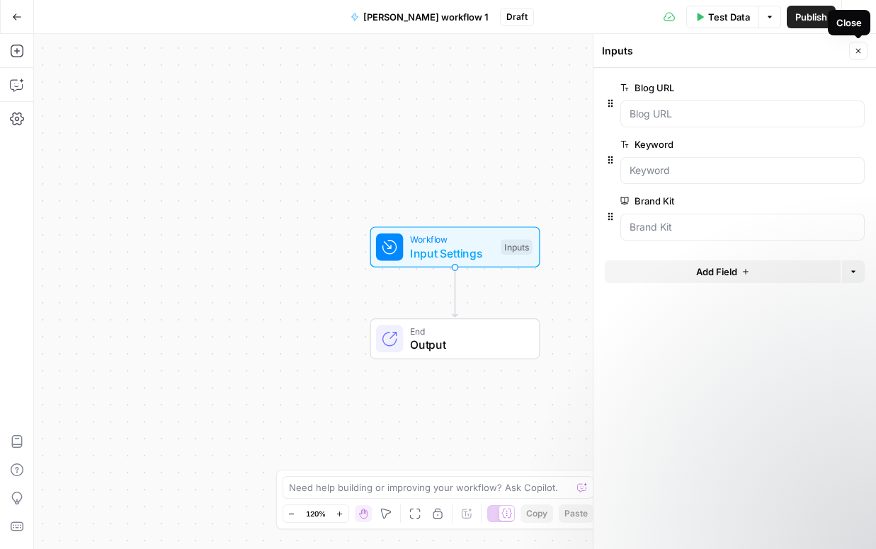
click at [862, 47] on button "Close" at bounding box center [858, 51] width 18 height 18
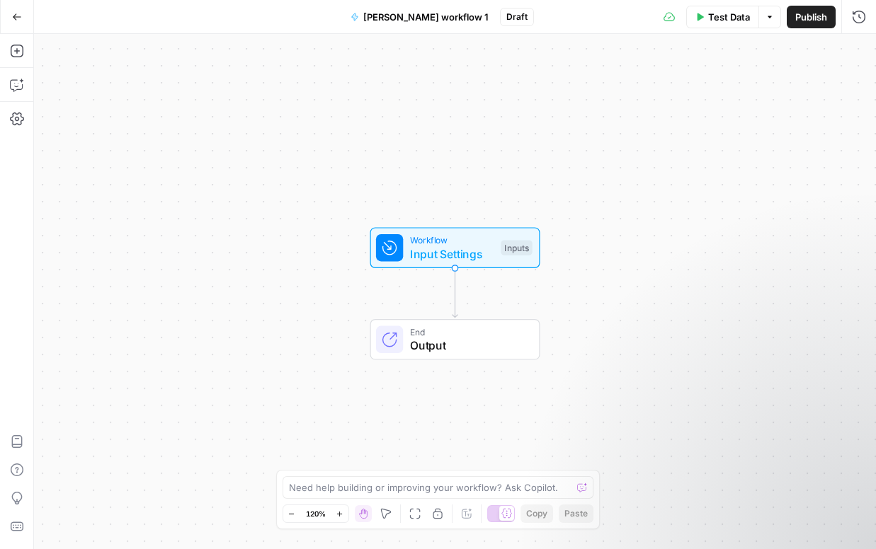
click at [423, 333] on span "End" at bounding box center [467, 331] width 115 height 13
click at [485, 339] on span "Output" at bounding box center [467, 345] width 115 height 17
click at [855, 51] on icon "button" at bounding box center [858, 51] width 8 height 8
click at [338, 489] on div "Zoom In ⌘ +" at bounding box center [341, 486] width 58 height 14
click at [390, 489] on textarea at bounding box center [430, 488] width 283 height 14
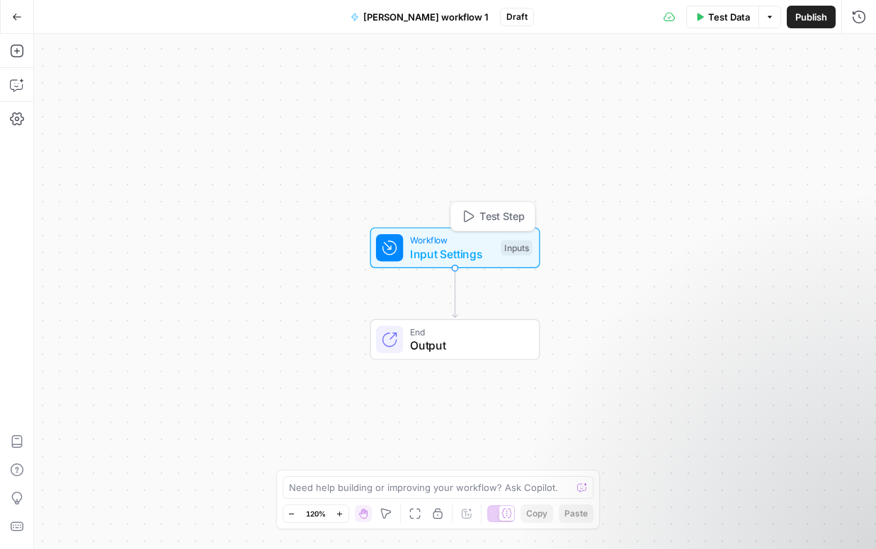
click at [506, 219] on span "Test Step" at bounding box center [501, 217] width 45 height 16
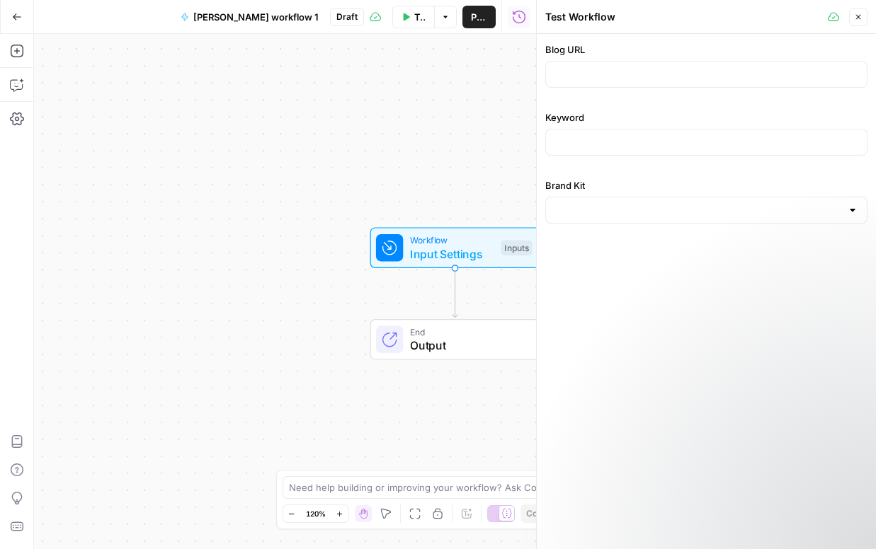
click at [574, 64] on div at bounding box center [706, 74] width 322 height 27
click at [568, 77] on input "Blog URL" at bounding box center [706, 74] width 304 height 14
paste input "[URL][DOMAIN_NAME]"
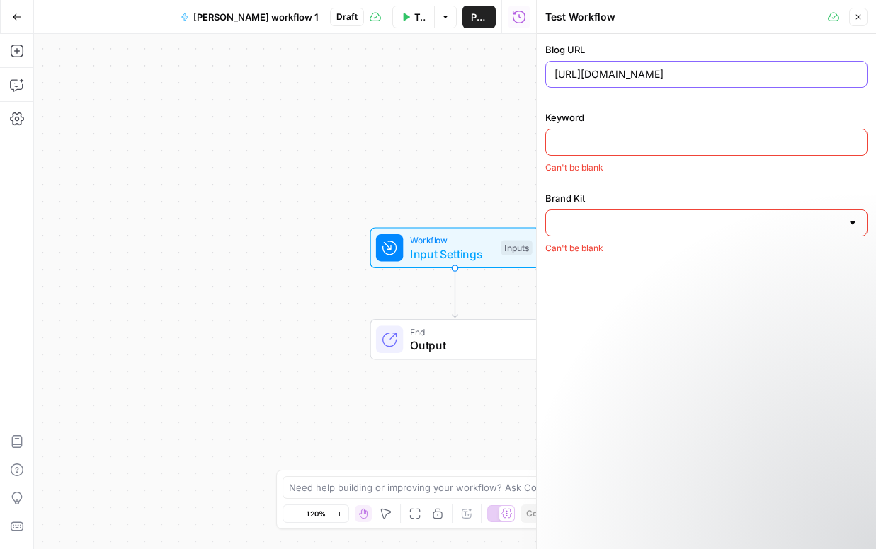
type input "[URL][DOMAIN_NAME]"
click at [564, 139] on input "Keyword" at bounding box center [706, 142] width 304 height 14
click at [624, 236] on div "Brand Kit Can't be blank" at bounding box center [706, 223] width 322 height 64
click at [624, 227] on input "Brand Kit" at bounding box center [697, 223] width 287 height 14
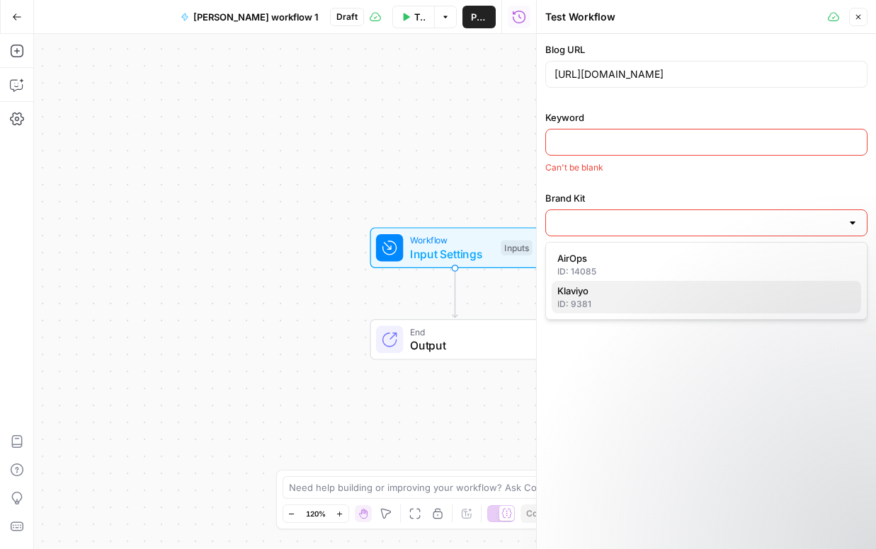
click at [579, 299] on div "ID: 9381" at bounding box center [706, 304] width 298 height 13
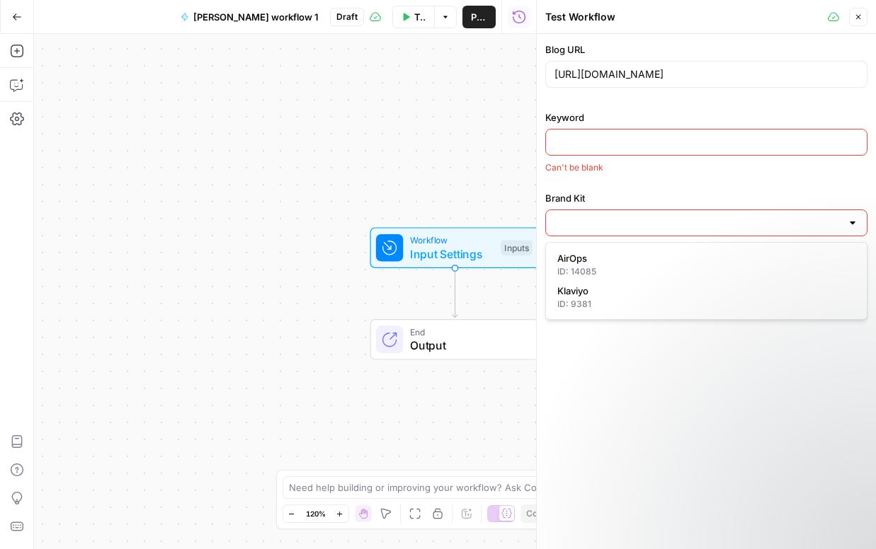
type input "Klaviyo"
click at [598, 137] on input "Keyword" at bounding box center [706, 142] width 304 height 14
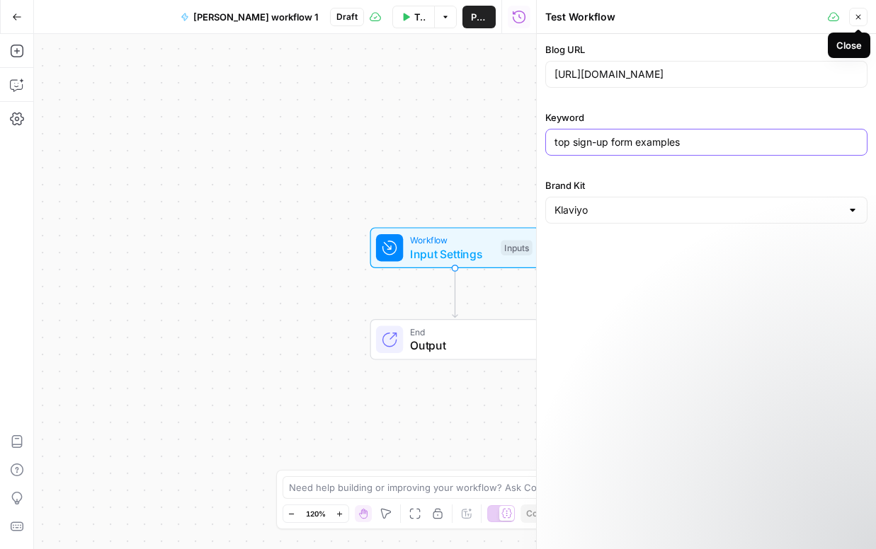
type input "top sign-up form examples"
click at [858, 15] on icon "button" at bounding box center [858, 17] width 8 height 8
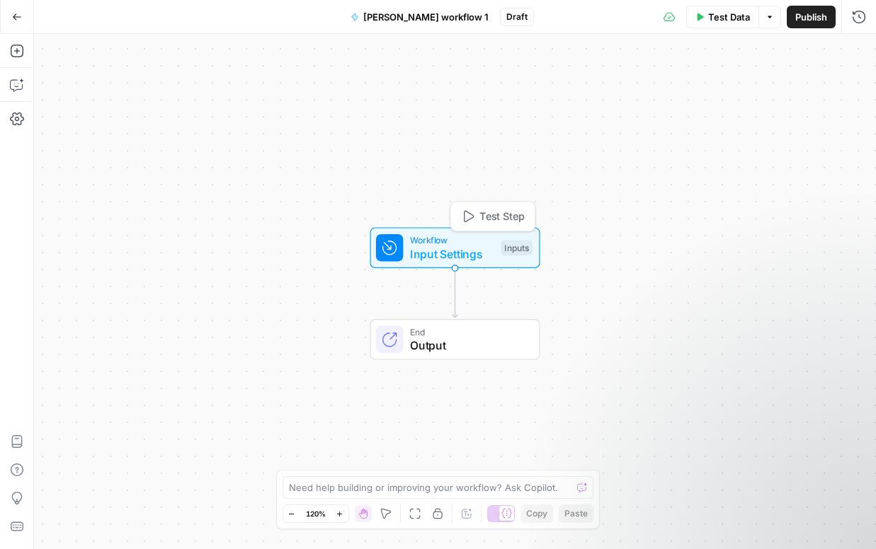
click at [501, 244] on div "Inputs" at bounding box center [516, 248] width 31 height 16
click at [854, 50] on icon "button" at bounding box center [858, 51] width 8 height 8
click at [11, 117] on icon "button" at bounding box center [17, 119] width 14 height 13
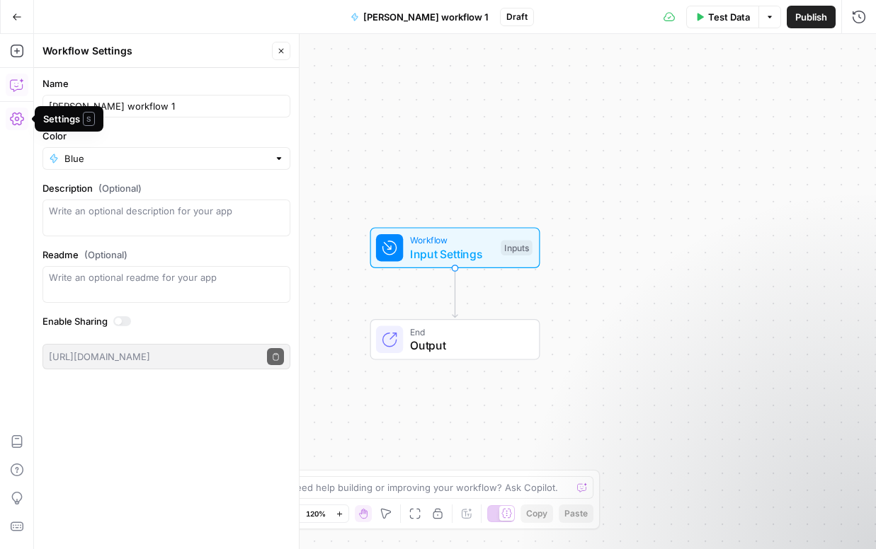
click at [13, 89] on icon "button" at bounding box center [17, 85] width 14 height 14
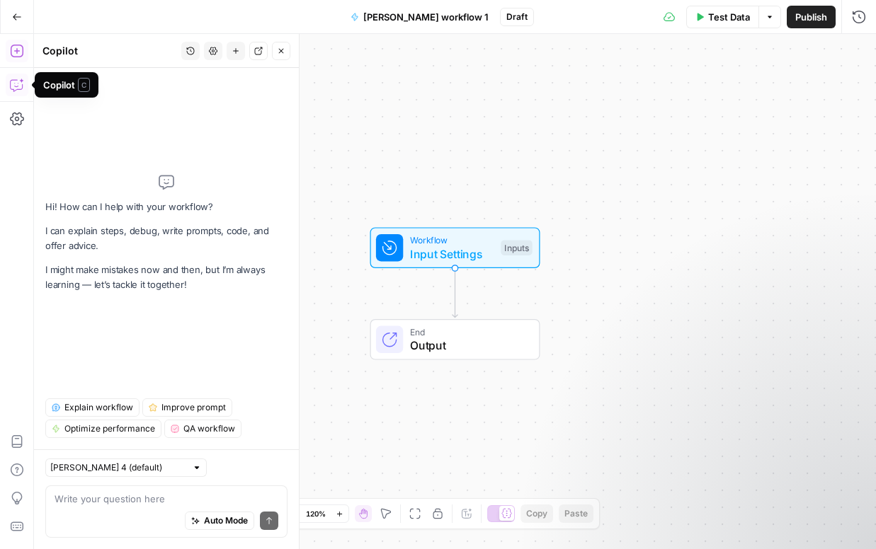
click at [16, 58] on button "Add Steps" at bounding box center [17, 51] width 23 height 23
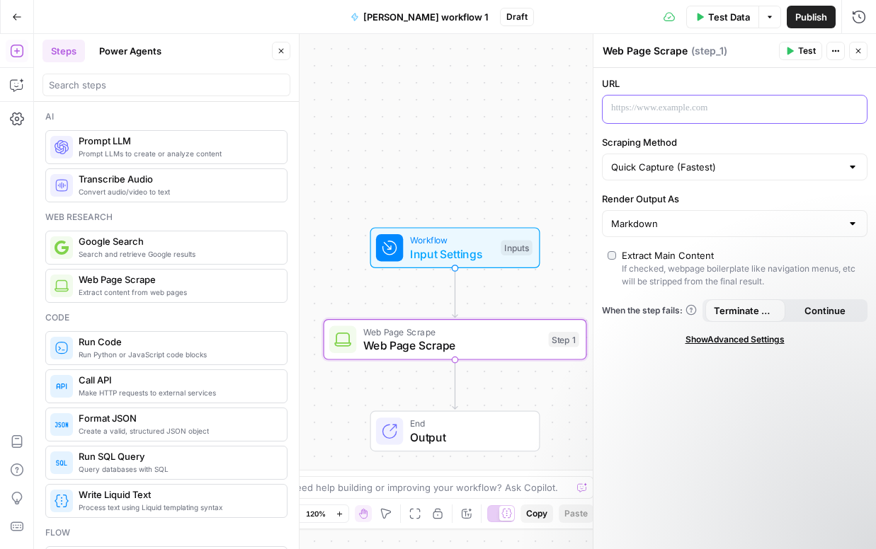
click at [646, 101] on p at bounding box center [723, 108] width 224 height 14
click at [731, 112] on p "**********" at bounding box center [723, 108] width 224 height 14
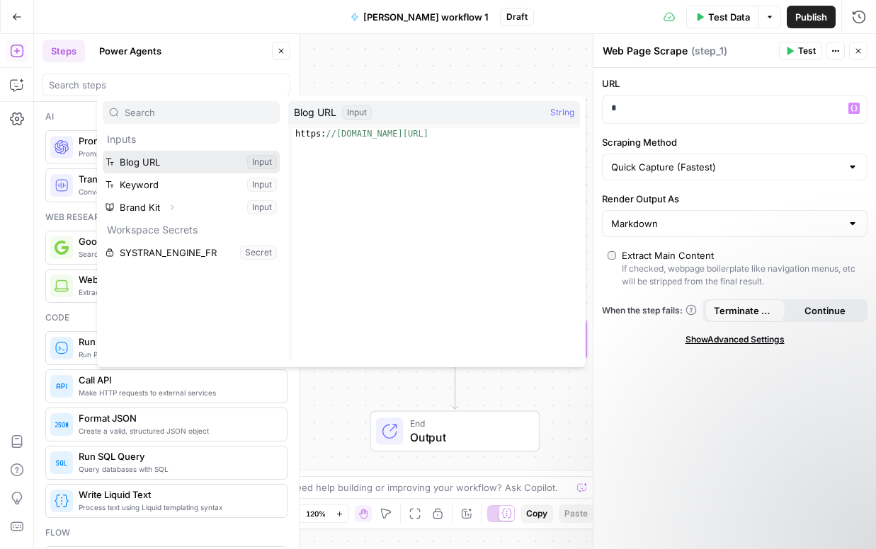
click at [176, 165] on button "Select variable Blog URL" at bounding box center [191, 162] width 177 height 23
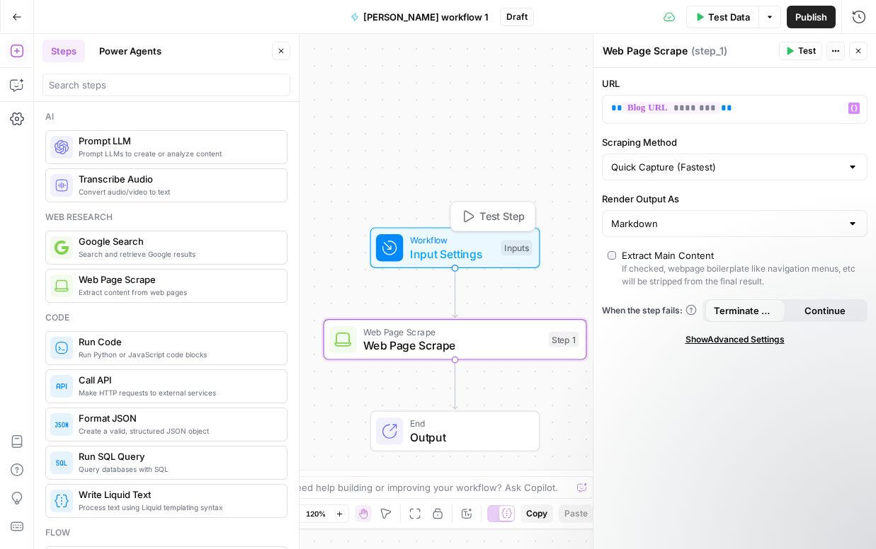
click at [506, 220] on span "Test Step" at bounding box center [501, 217] width 45 height 16
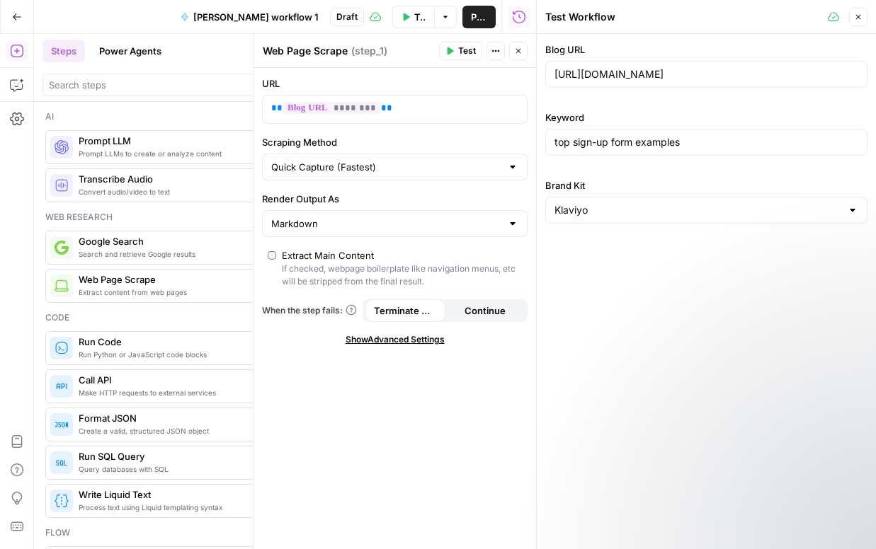
click at [465, 51] on span "Test" at bounding box center [467, 51] width 18 height 13
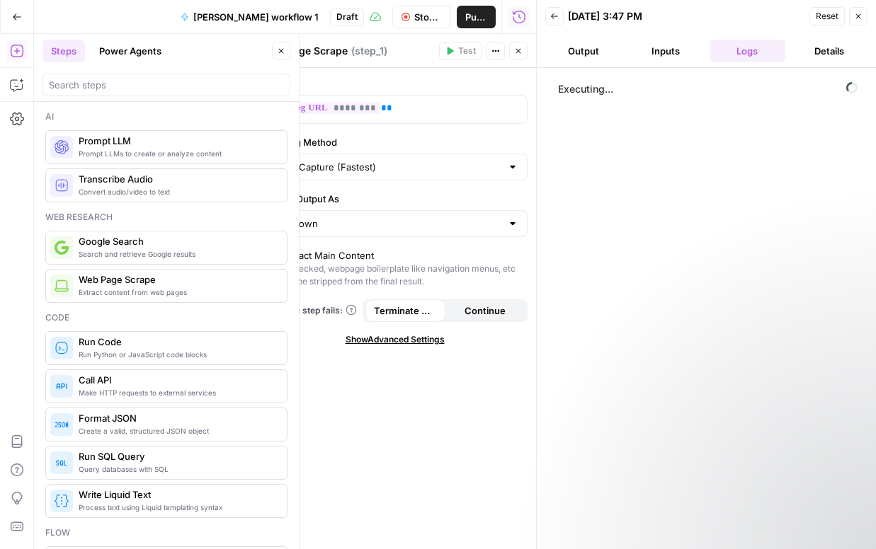
click at [286, 50] on button "Close" at bounding box center [281, 51] width 18 height 18
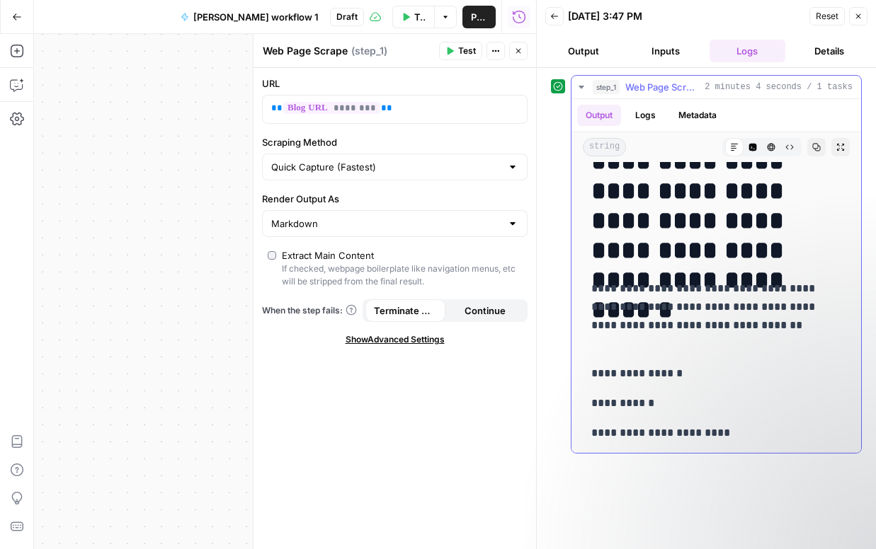
scroll to position [546, 0]
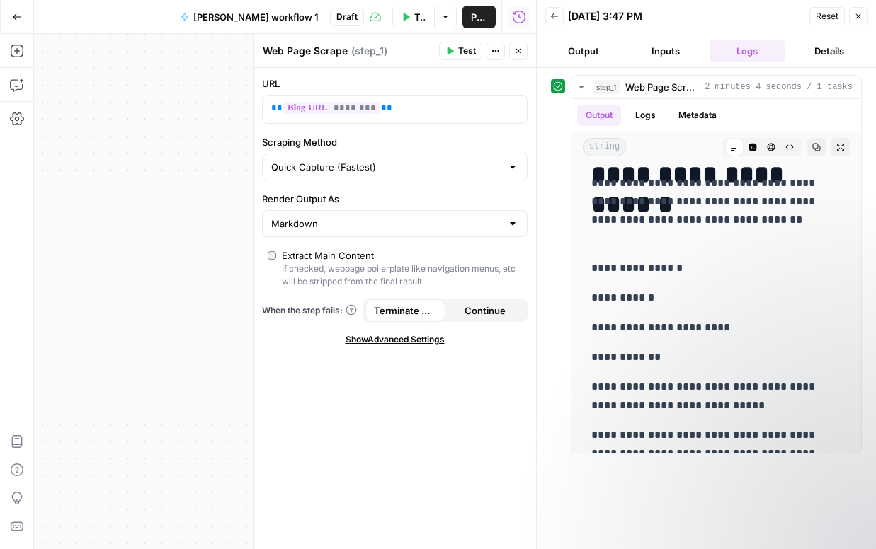
click at [588, 51] on button "Output" at bounding box center [583, 51] width 76 height 23
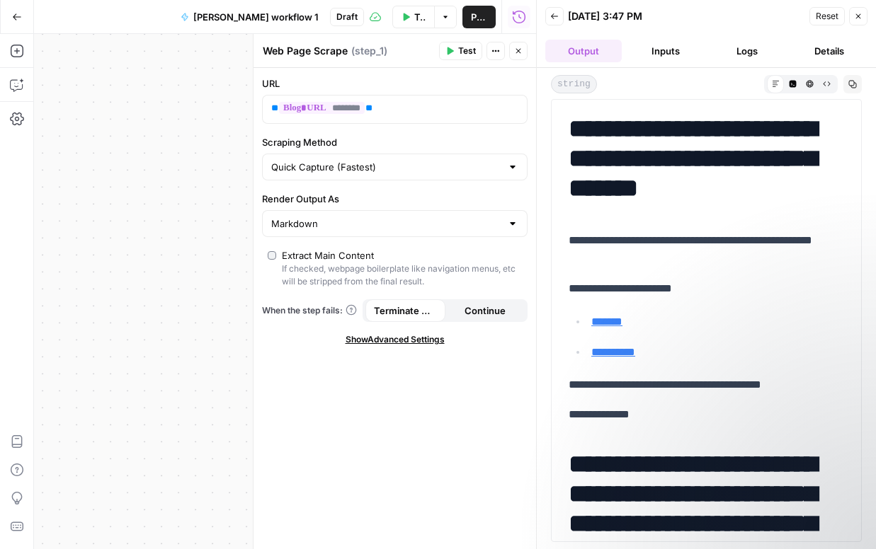
click at [550, 16] on icon "button" at bounding box center [554, 16] width 8 height 8
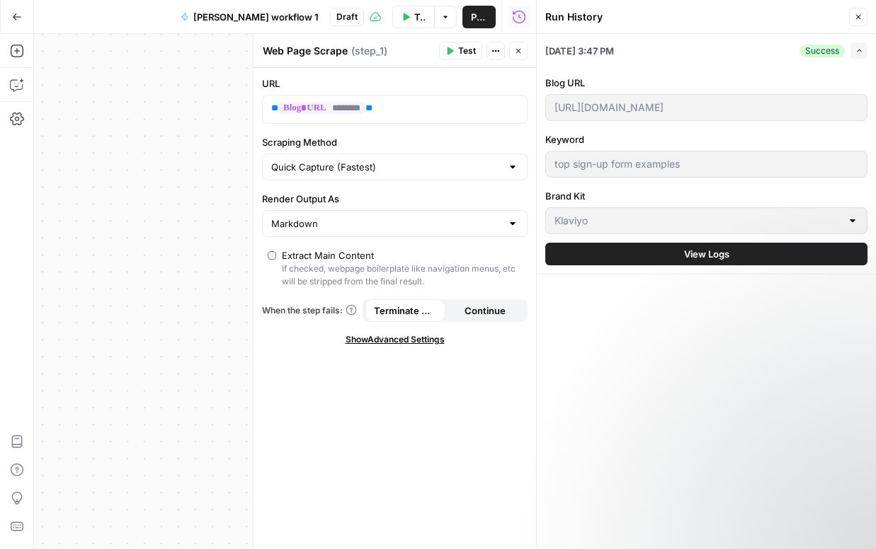
click at [854, 19] on icon "button" at bounding box center [858, 17] width 8 height 8
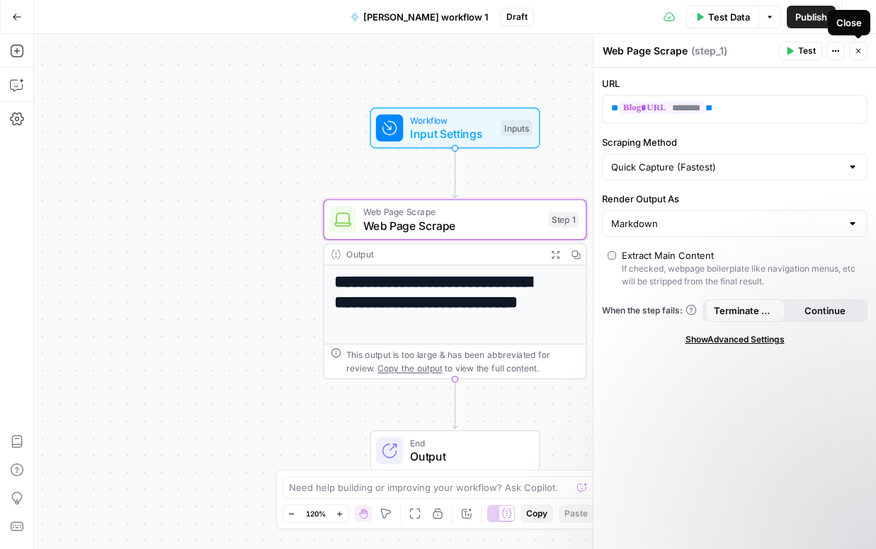
click at [865, 53] on button "Close" at bounding box center [858, 51] width 18 height 18
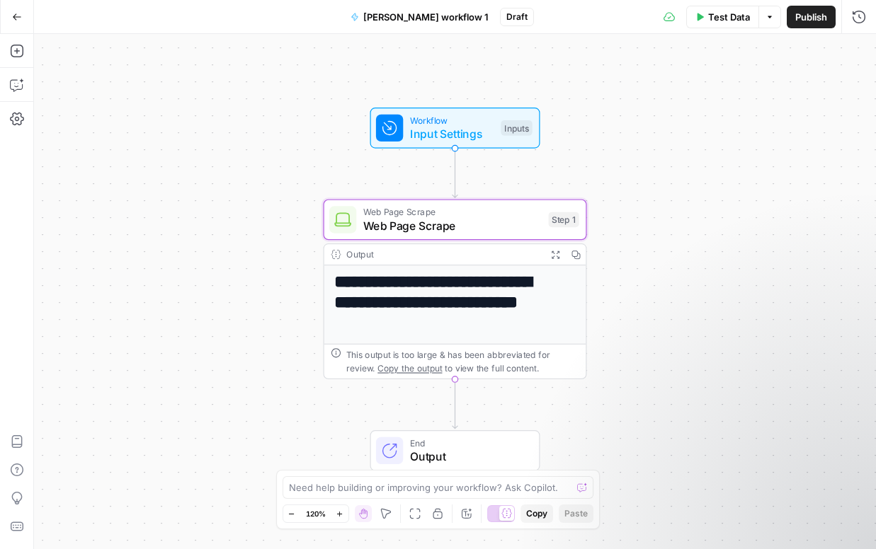
click at [28, 50] on div "Add Steps Copilot Settings AirOps Academy Help Give Feedback Shortcuts" at bounding box center [17, 291] width 34 height 515
click at [15, 49] on icon "button" at bounding box center [17, 51] width 14 height 14
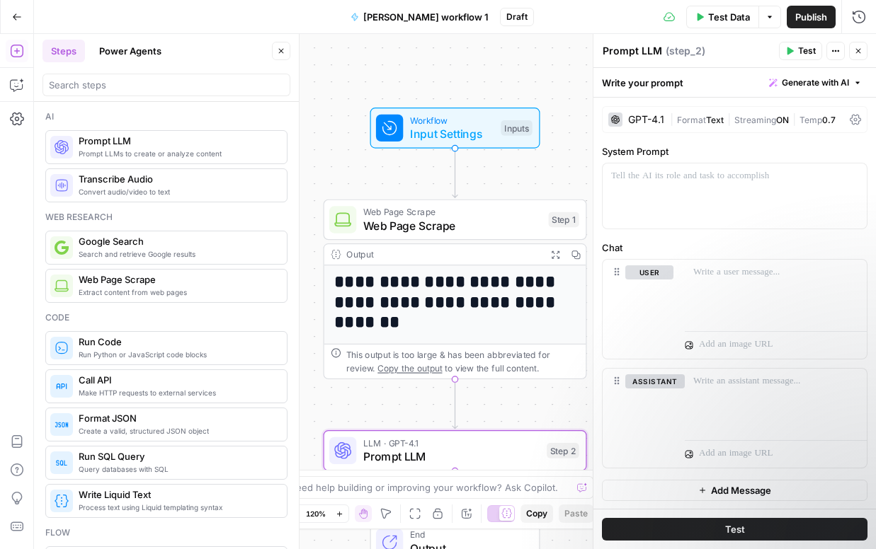
click at [648, 124] on div "GPT-4.1" at bounding box center [646, 120] width 36 height 10
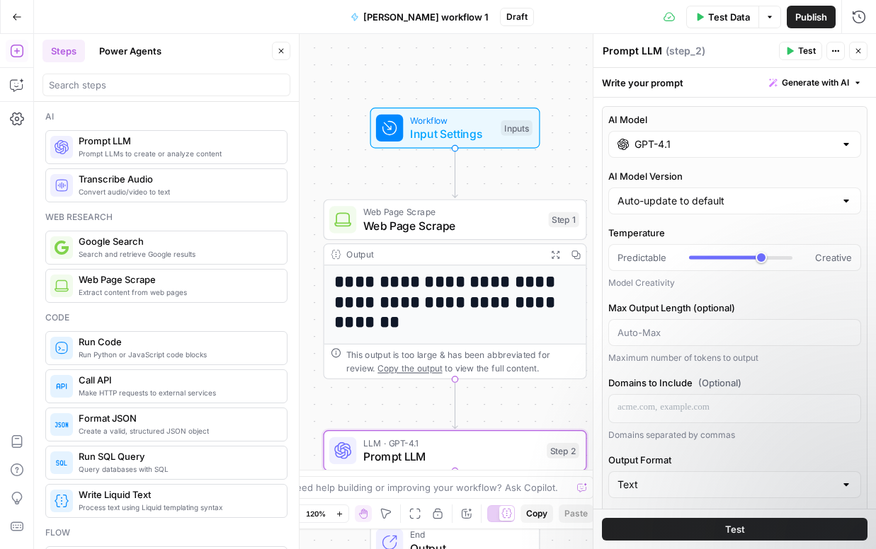
click at [654, 145] on input "GPT-4.1" at bounding box center [734, 144] width 200 height 14
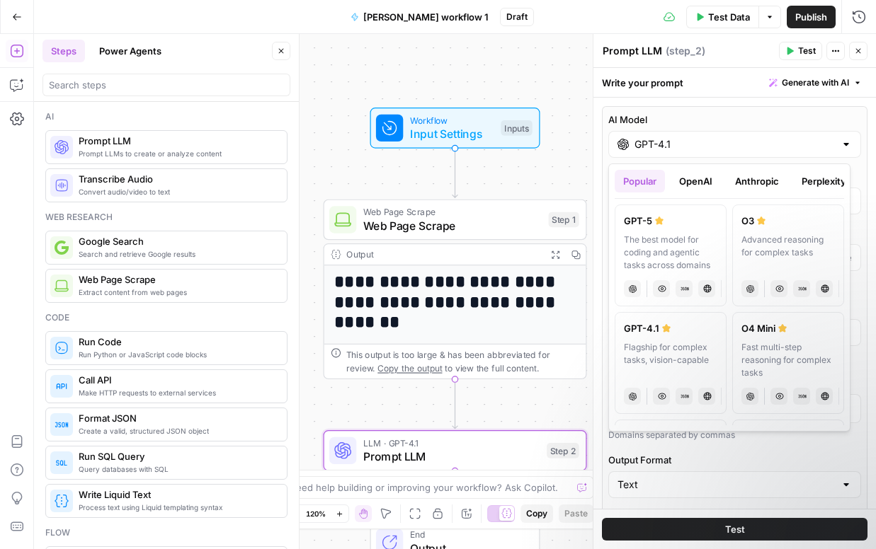
click at [735, 190] on button "Anthropic" at bounding box center [756, 181] width 61 height 23
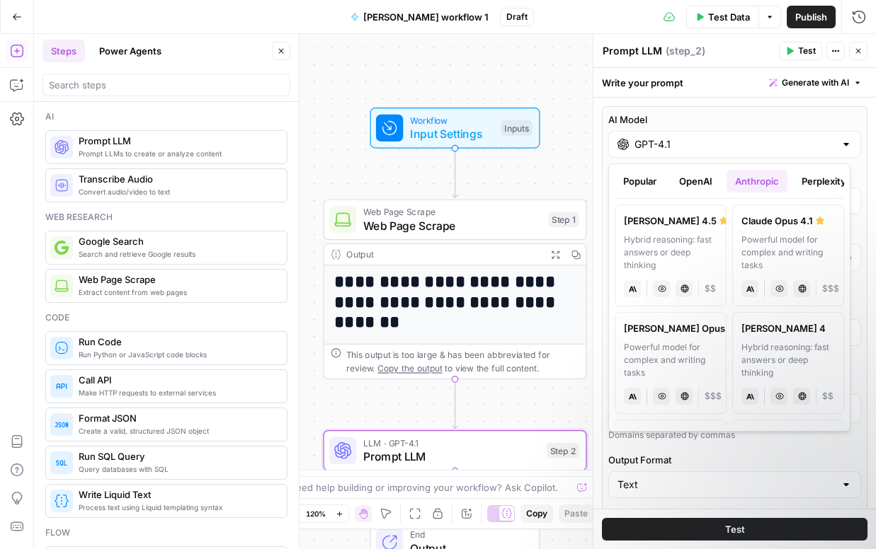
click at [661, 236] on div "Hybrid reasoning: fast answers or deep thinking" at bounding box center [670, 253] width 93 height 38
type input "[PERSON_NAME] 4.5"
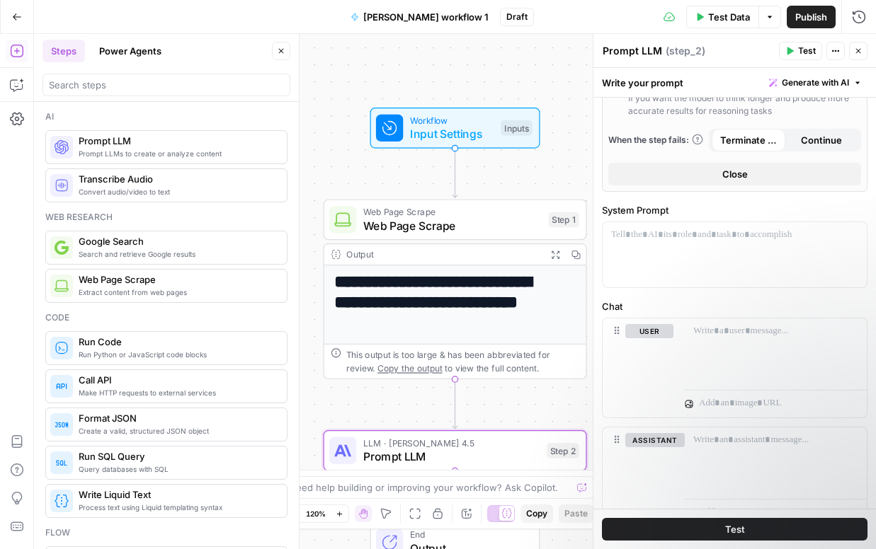
scroll to position [459, 0]
click at [707, 183] on button "Close" at bounding box center [734, 172] width 253 height 23
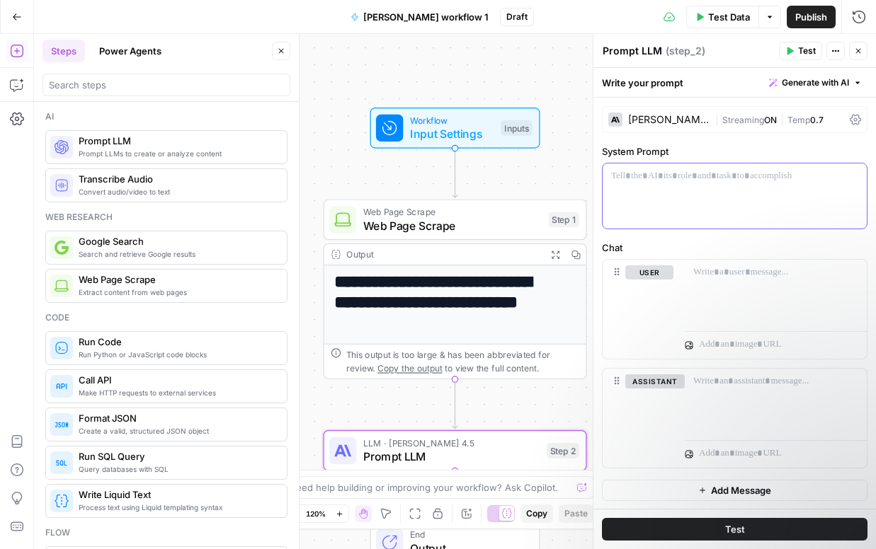
click at [632, 188] on div at bounding box center [735, 196] width 264 height 65
click at [629, 175] on p "**********" at bounding box center [729, 176] width 236 height 14
click at [728, 178] on p "**********" at bounding box center [729, 176] width 236 height 14
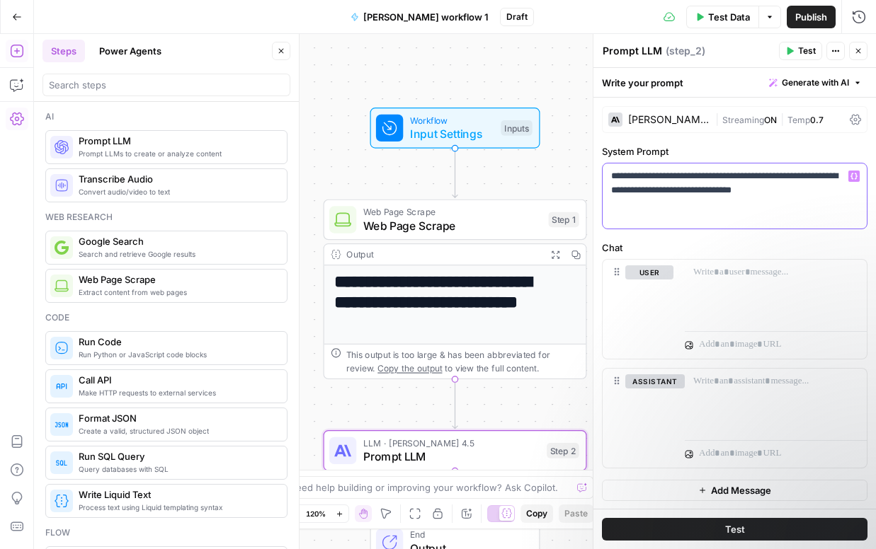
click at [823, 176] on p "**********" at bounding box center [729, 183] width 236 height 28
click at [732, 285] on div at bounding box center [776, 292] width 182 height 65
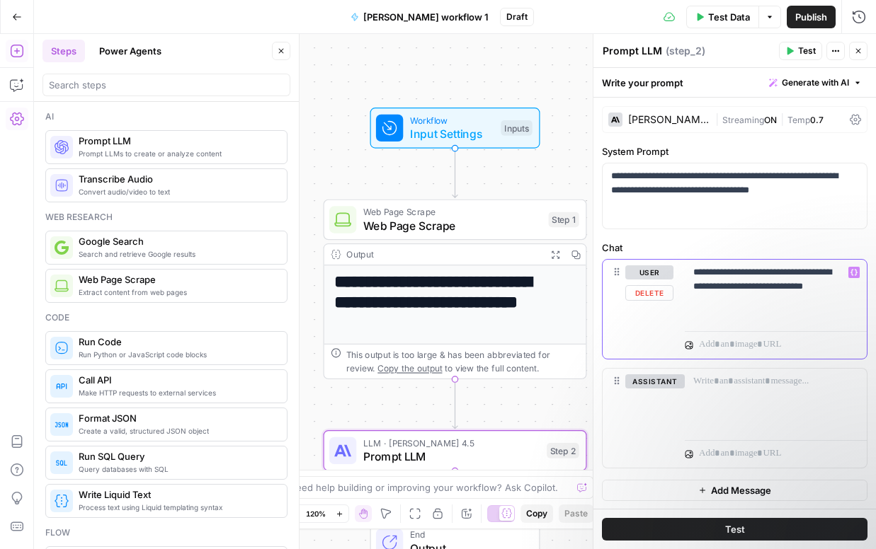
click at [690, 286] on div "**********" at bounding box center [776, 292] width 182 height 65
drag, startPoint x: 810, startPoint y: 287, endPoint x: 830, endPoint y: 287, distance: 20.5
click at [830, 287] on p "**********" at bounding box center [770, 287] width 154 height 42
click at [837, 302] on p "**********" at bounding box center [770, 287] width 154 height 42
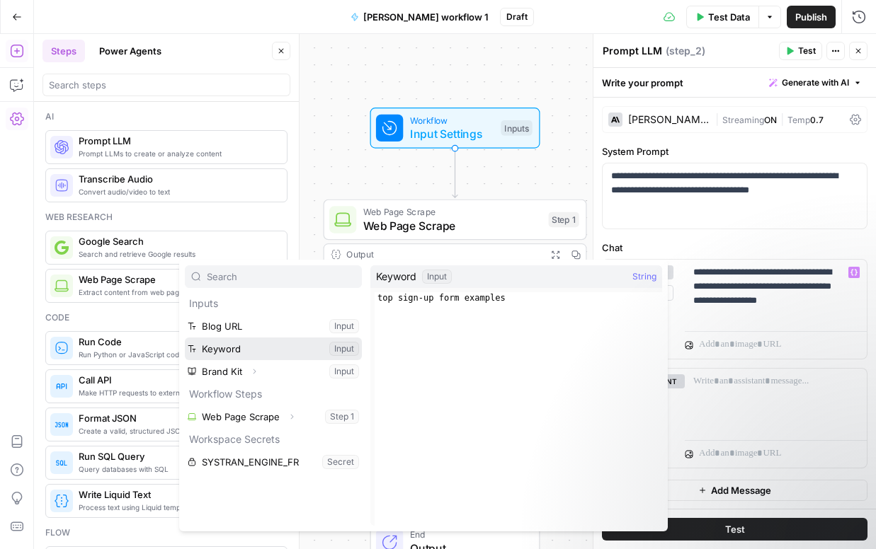
click at [227, 351] on button "Select variable Keyword" at bounding box center [273, 349] width 177 height 23
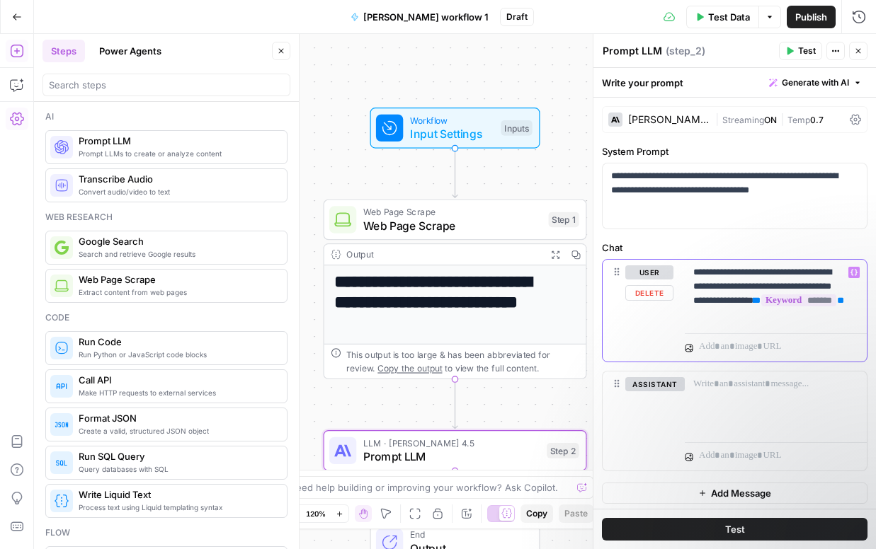
click at [804, 285] on p "**********" at bounding box center [770, 294] width 154 height 57
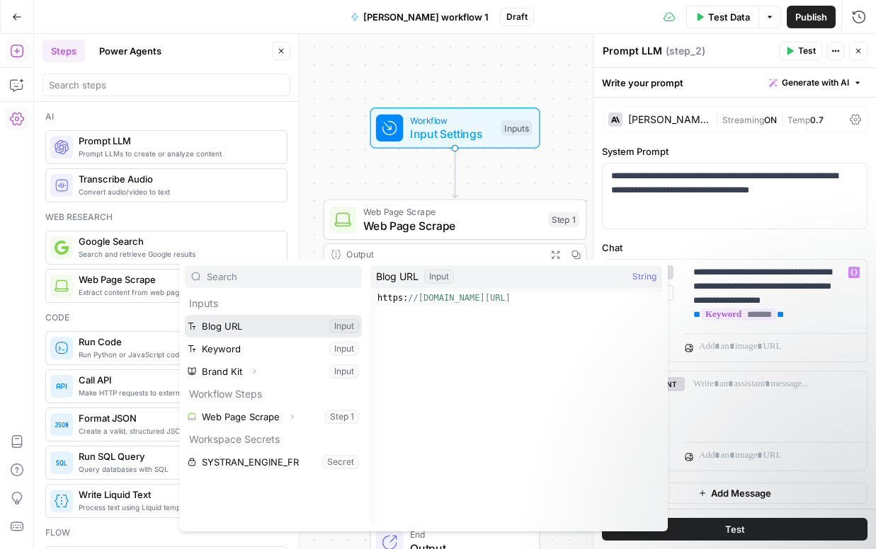
click at [274, 327] on button "Select variable Blog URL" at bounding box center [273, 326] width 177 height 23
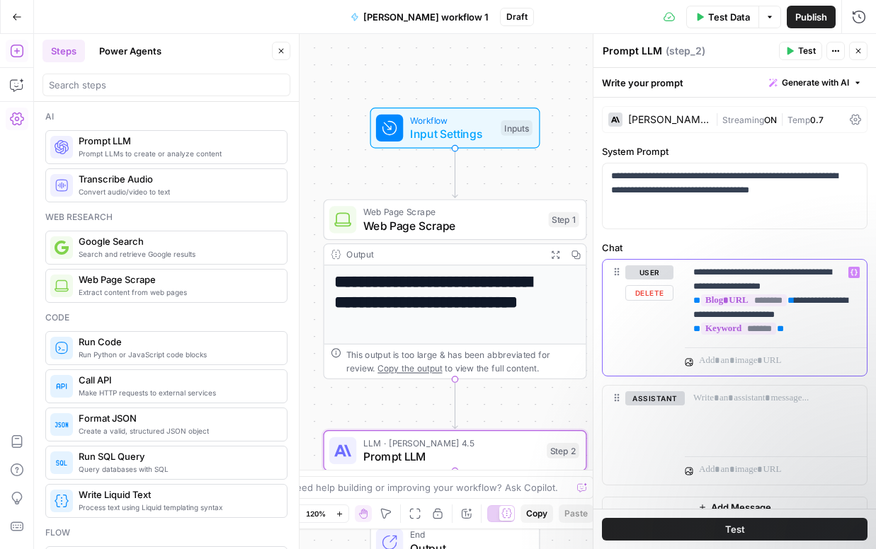
drag, startPoint x: 763, startPoint y: 286, endPoint x: 724, endPoint y: 287, distance: 39.7
click at [724, 287] on p "**********" at bounding box center [770, 301] width 154 height 71
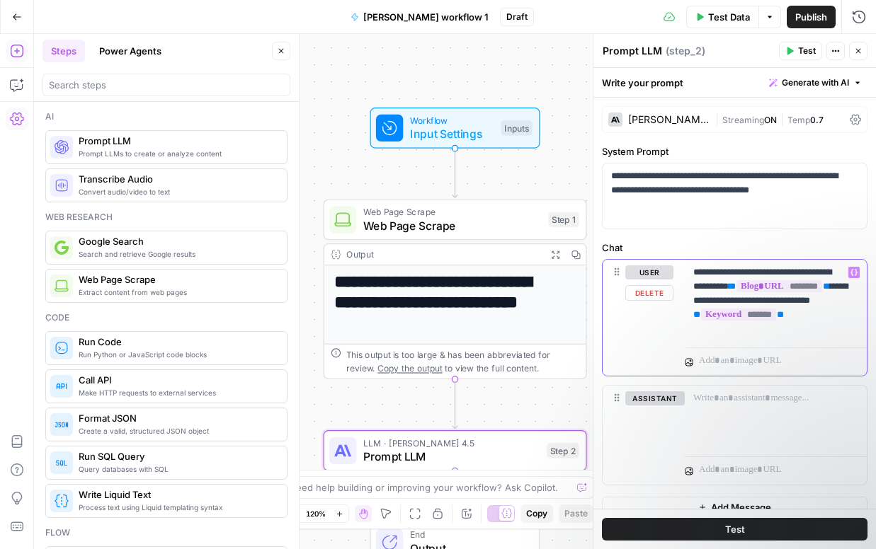
click at [847, 298] on p "**********" at bounding box center [770, 301] width 154 height 71
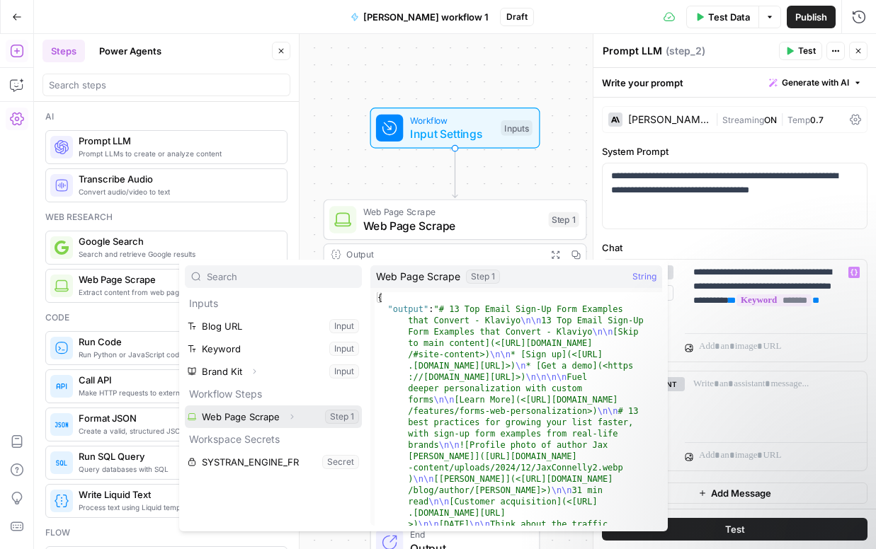
click at [267, 420] on button "Select variable Web Page Scrape" at bounding box center [273, 417] width 177 height 23
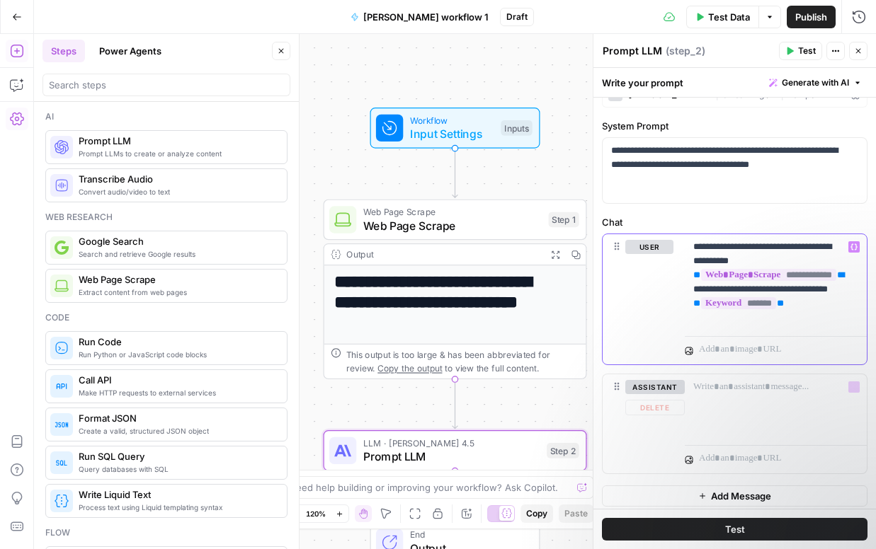
scroll to position [32, 0]
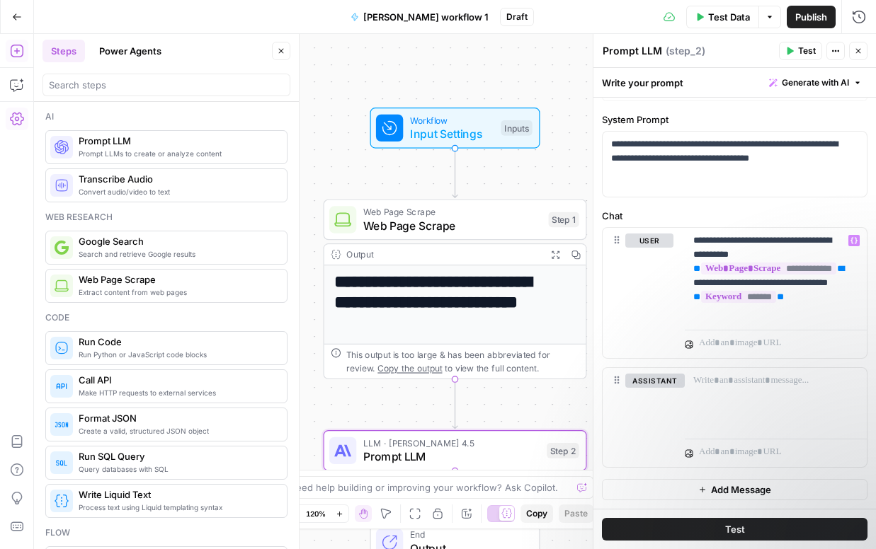
click at [704, 537] on button "Test" at bounding box center [735, 529] width 266 height 23
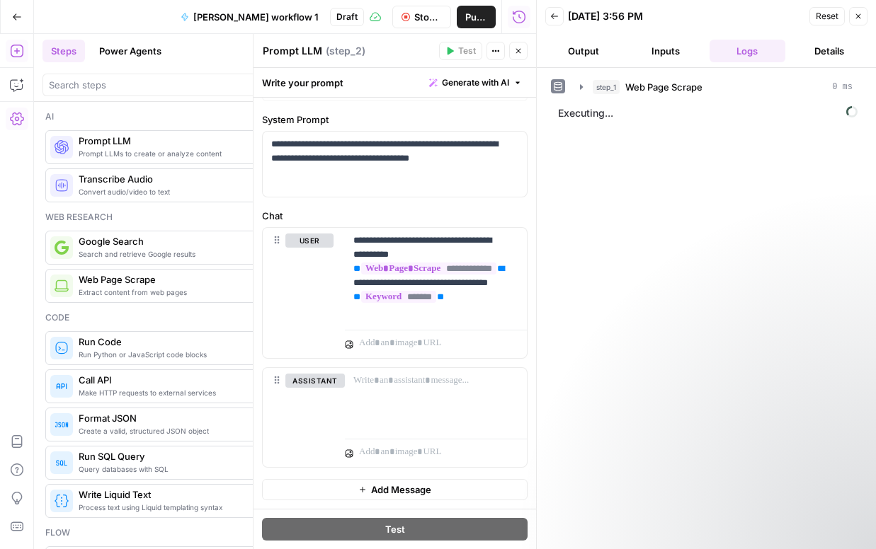
click at [587, 52] on button "Output" at bounding box center [583, 51] width 76 height 23
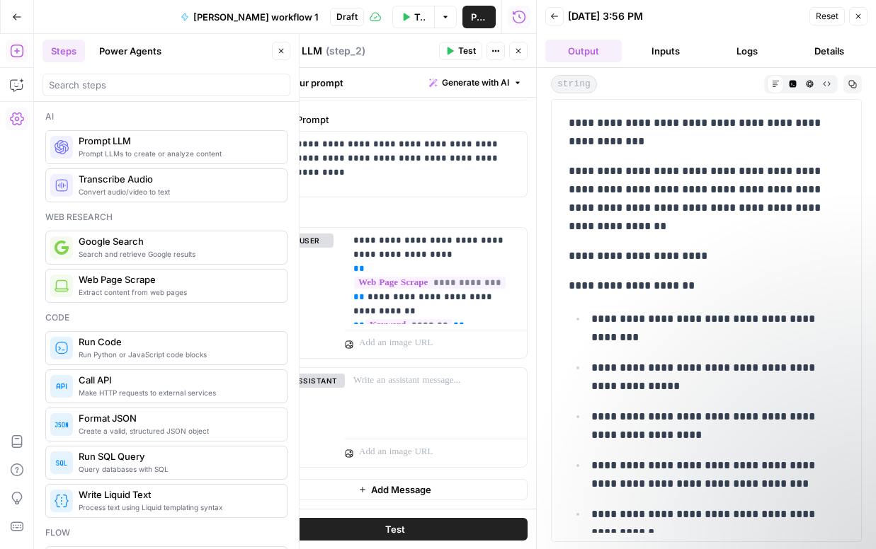
click at [558, 18] on icon "button" at bounding box center [554, 16] width 8 height 8
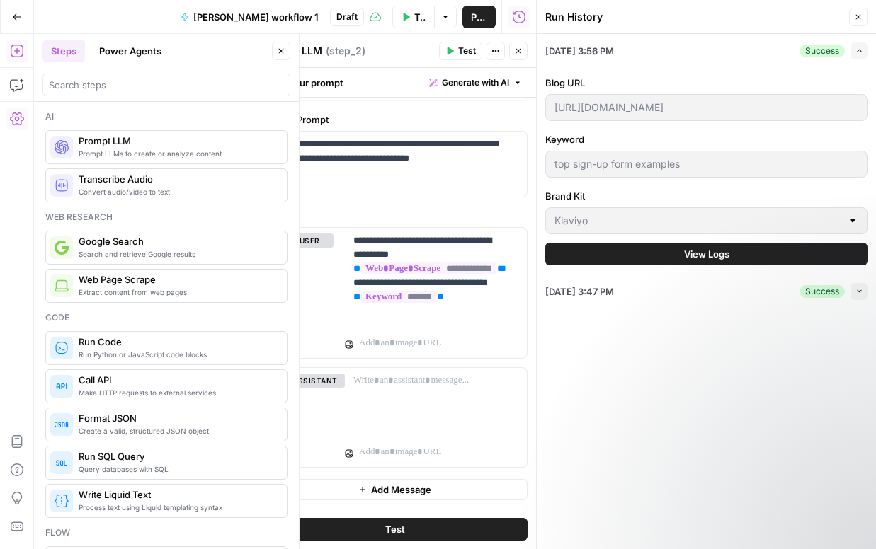
click at [862, 18] on icon "button" at bounding box center [858, 17] width 8 height 8
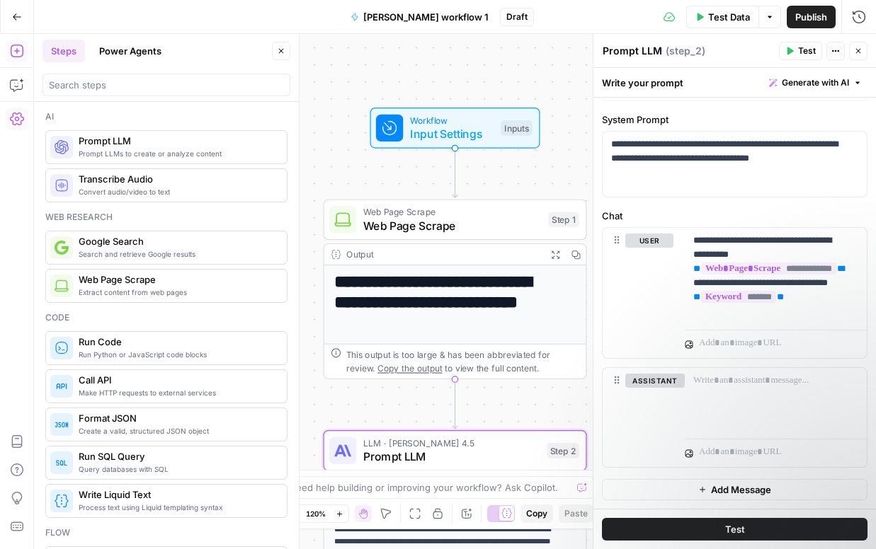
click at [275, 54] on button "Close" at bounding box center [281, 51] width 18 height 18
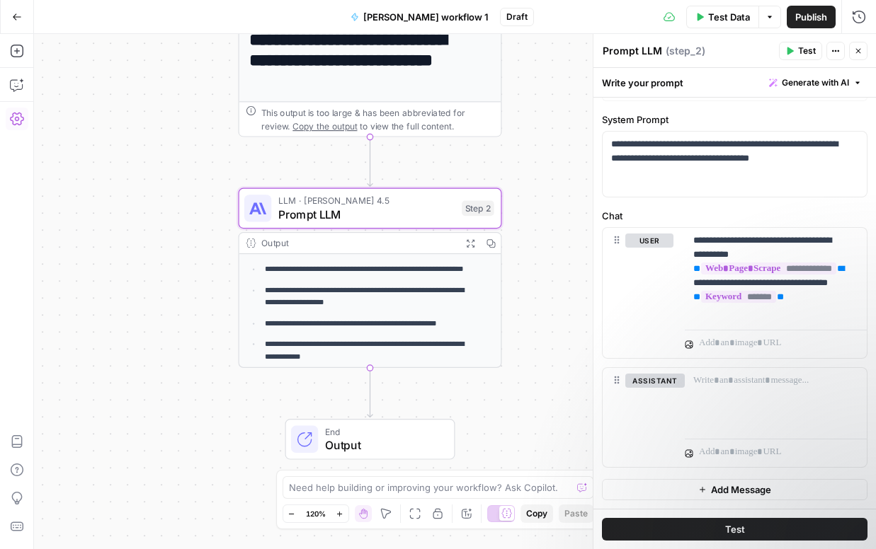
scroll to position [125, 0]
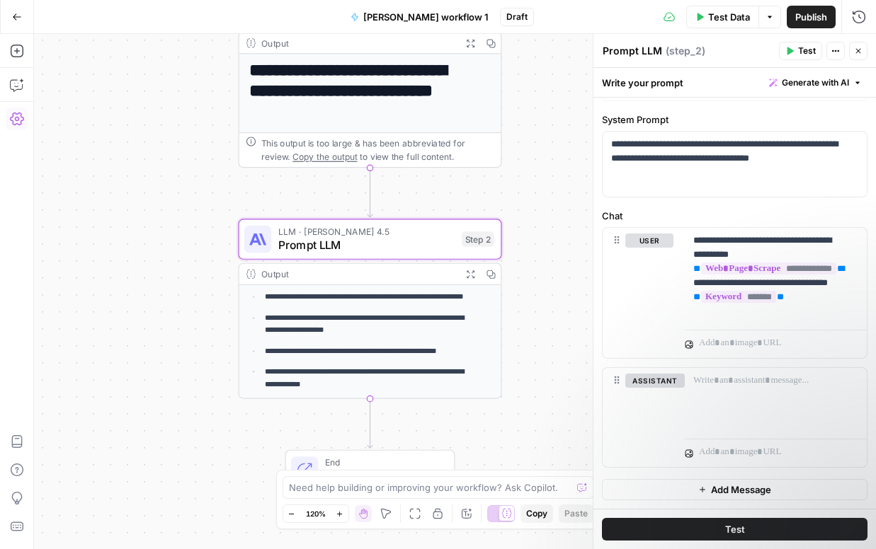
click at [861, 45] on button "Close" at bounding box center [858, 51] width 18 height 18
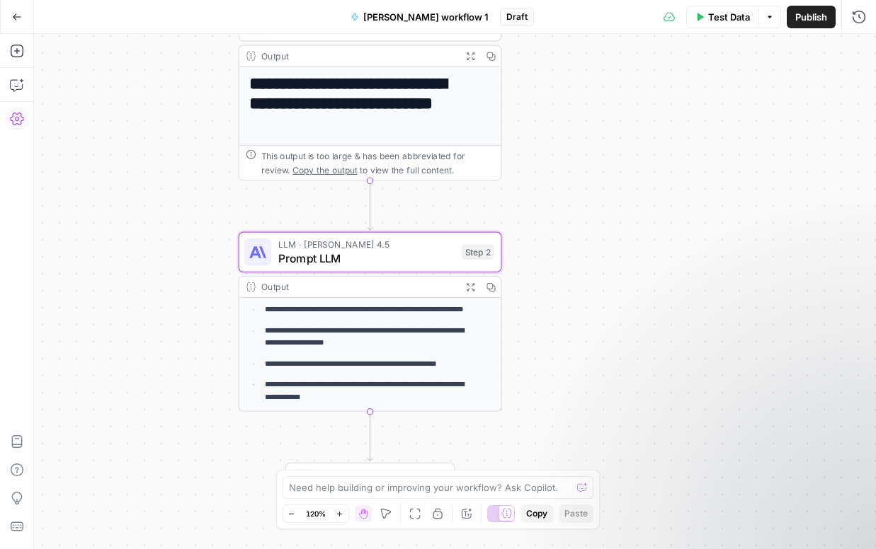
click at [16, 16] on icon "button" at bounding box center [17, 16] width 8 height 6
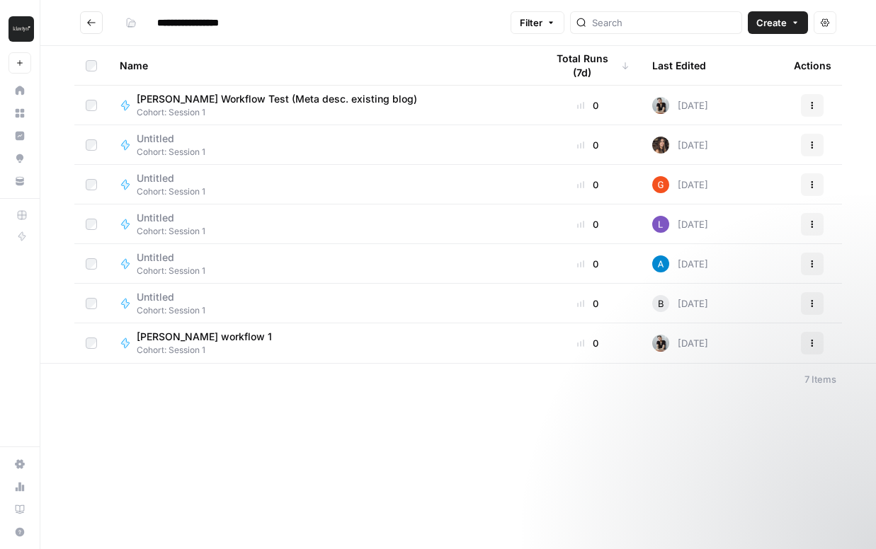
click at [188, 334] on span "[PERSON_NAME] workflow 1" at bounding box center [204, 337] width 135 height 14
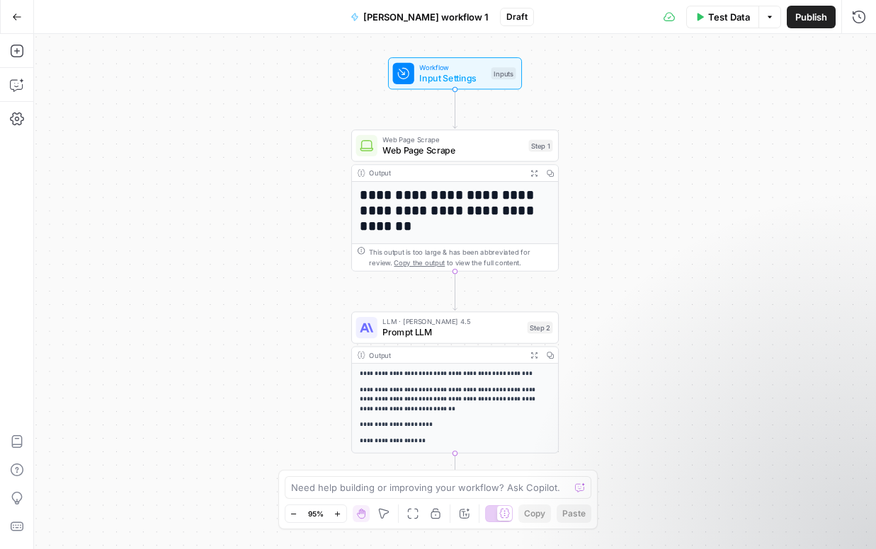
click at [421, 17] on span "[PERSON_NAME] workflow 1" at bounding box center [425, 17] width 125 height 14
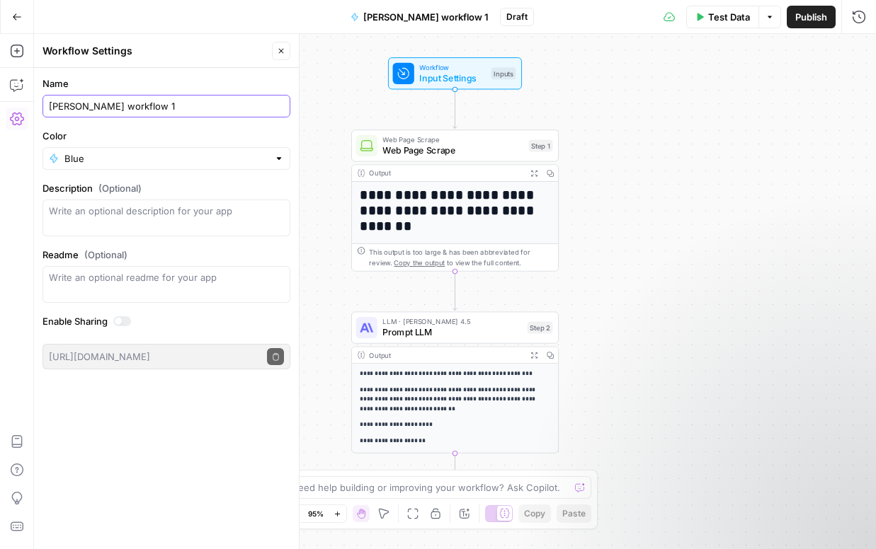
drag, startPoint x: 50, startPoint y: 106, endPoint x: 61, endPoint y: 105, distance: 11.4
click at [50, 106] on input "[PERSON_NAME] workflow 1" at bounding box center [166, 106] width 235 height 14
type input "Cohort Session 1 - [PERSON_NAME] workflow 1"
click at [280, 54] on icon "button" at bounding box center [281, 51] width 8 height 8
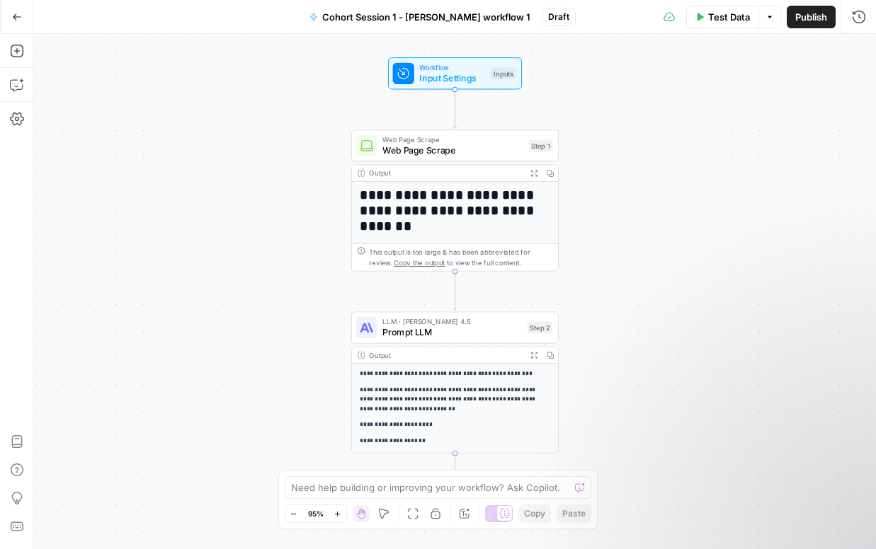
click at [21, 20] on icon "button" at bounding box center [17, 17] width 10 height 10
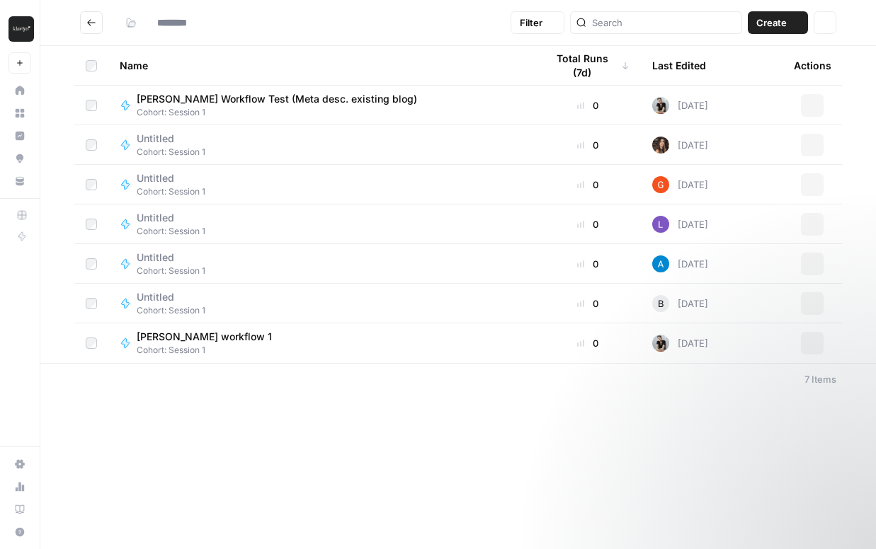
type input "**********"
click at [211, 23] on input "**********" at bounding box center [199, 22] width 96 height 23
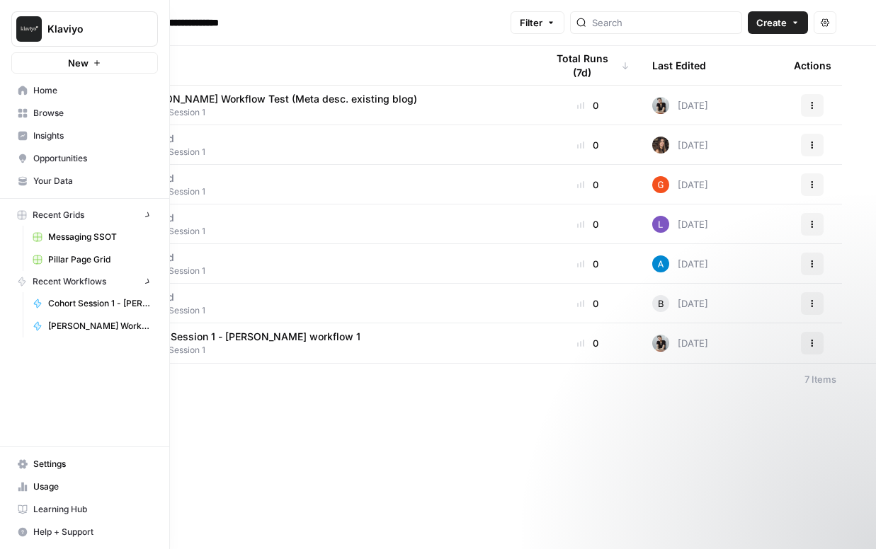
click at [13, 90] on link "Home" at bounding box center [84, 90] width 147 height 23
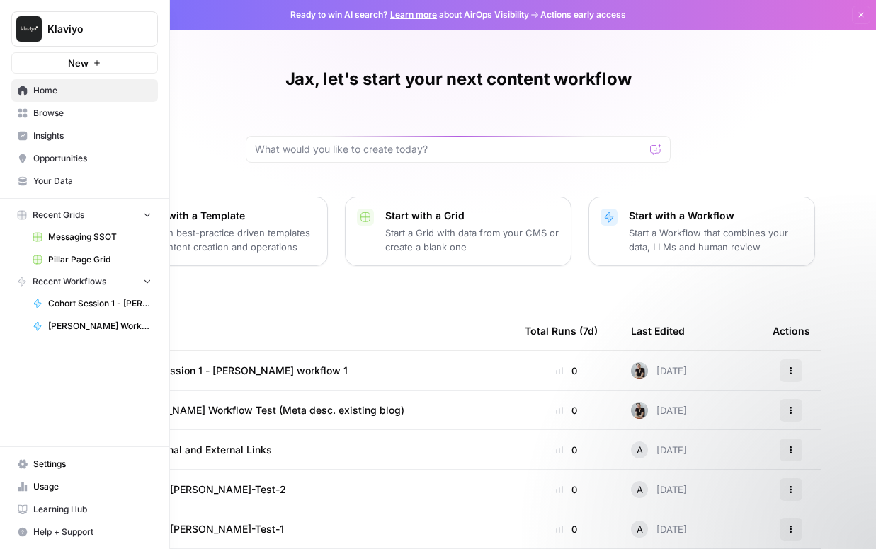
click at [52, 117] on span "Browse" at bounding box center [92, 113] width 118 height 13
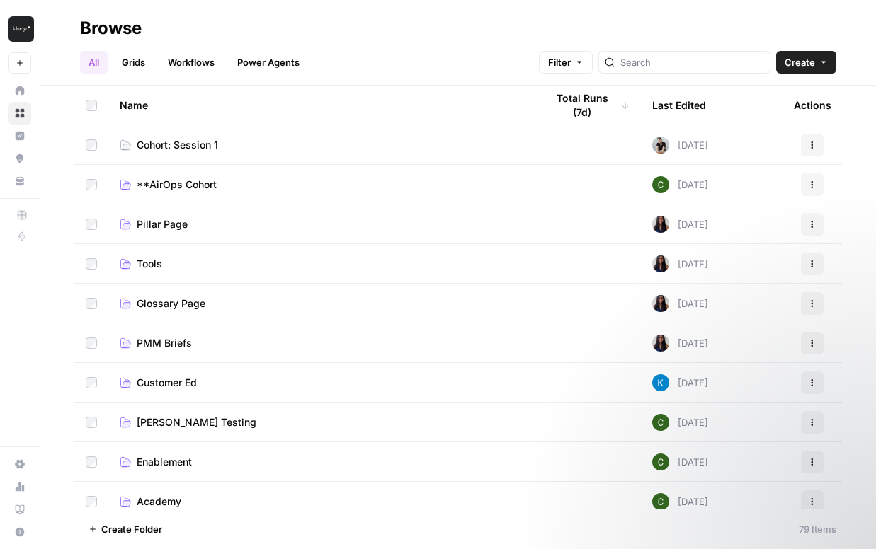
click at [176, 147] on span "Cohort: Session 1" at bounding box center [177, 145] width 81 height 14
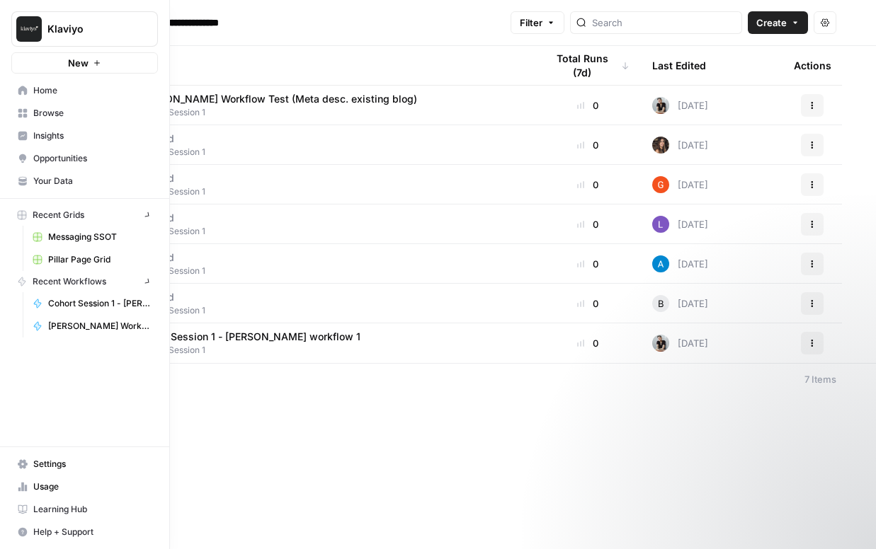
click at [14, 90] on link "Home" at bounding box center [84, 90] width 147 height 23
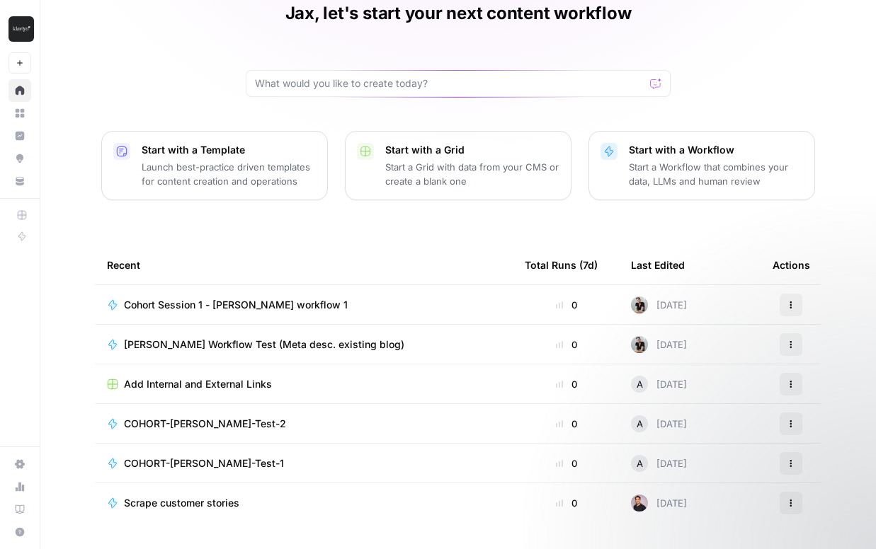
scroll to position [102, 0]
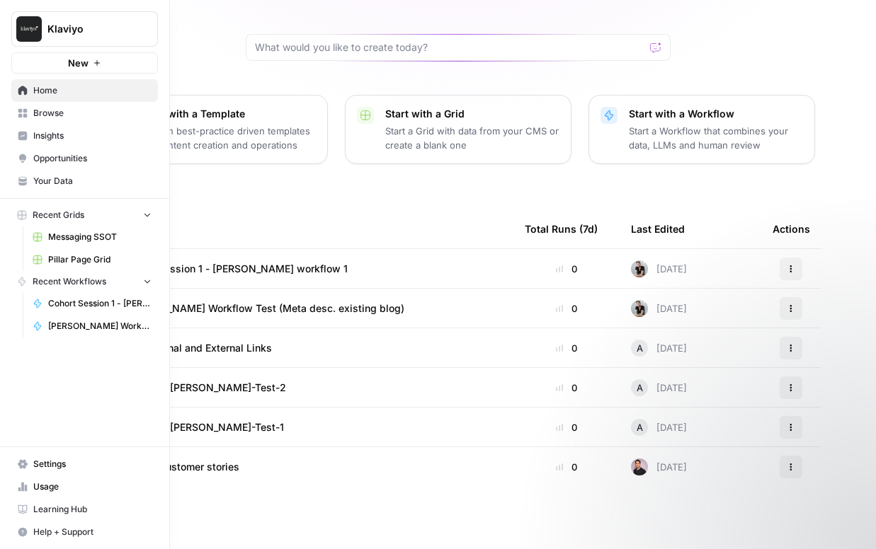
click at [36, 113] on span "Browse" at bounding box center [92, 113] width 118 height 13
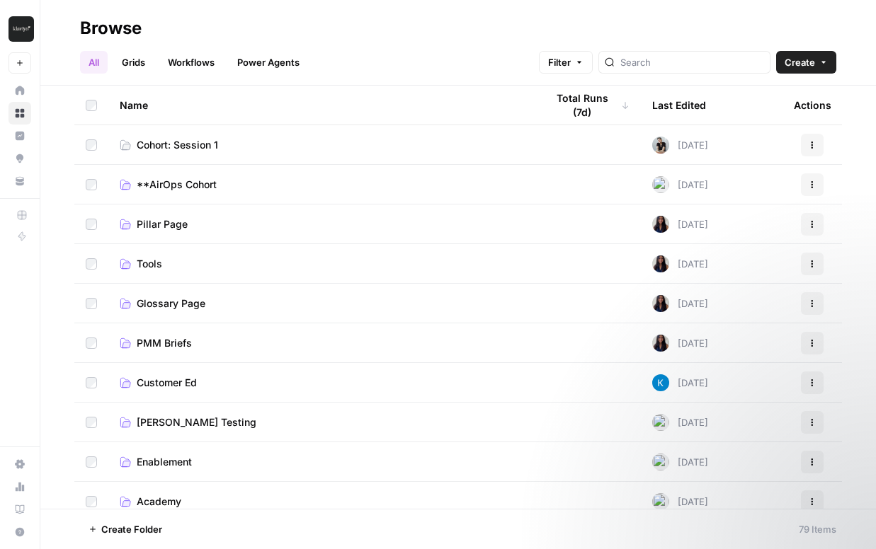
click at [217, 147] on span "Cohort: Session 1" at bounding box center [177, 145] width 81 height 14
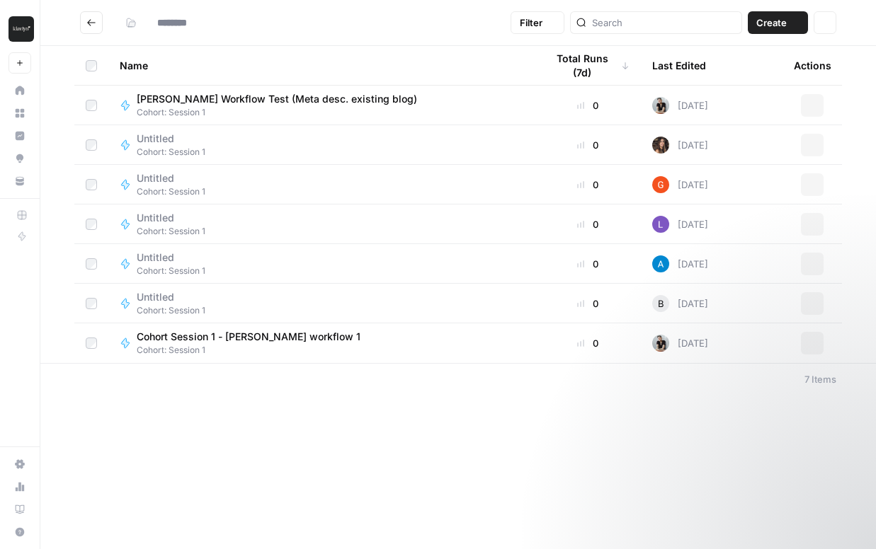
type input "**********"
